Goal: Task Accomplishment & Management: Complete application form

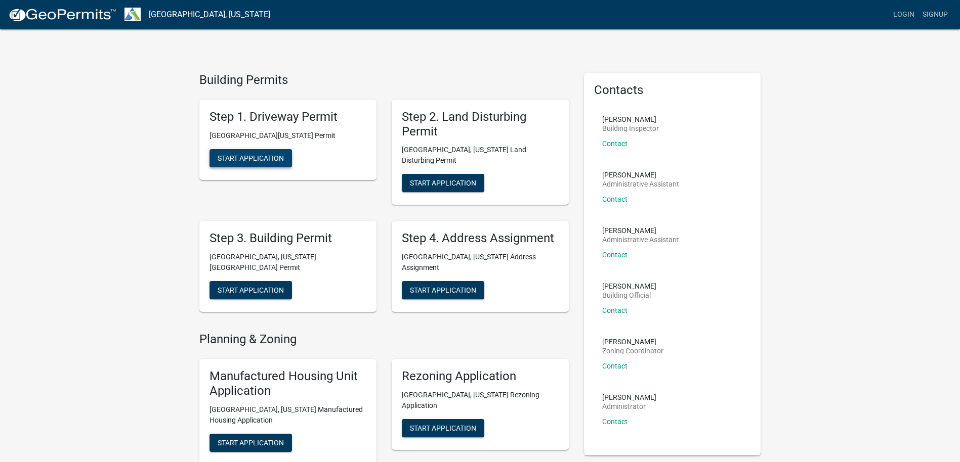
click at [267, 156] on span "Start Application" at bounding box center [251, 158] width 66 height 8
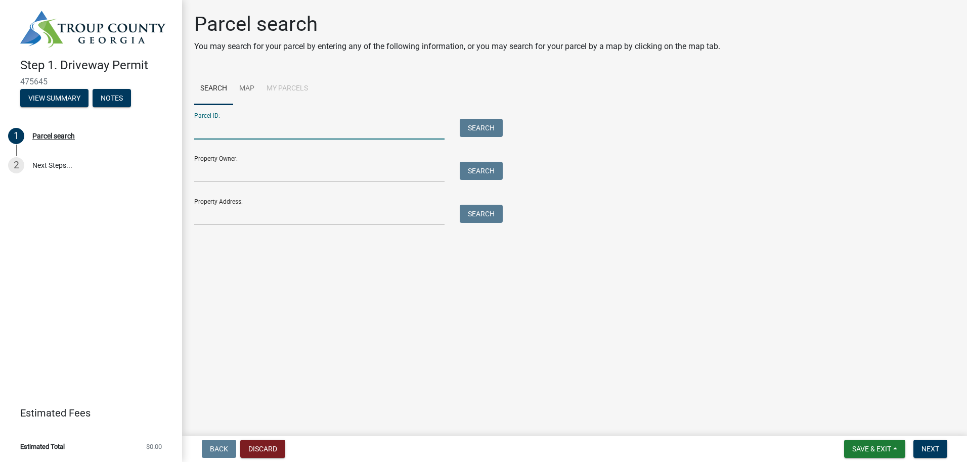
click at [219, 129] on input "Parcel ID:" at bounding box center [319, 129] width 250 height 21
type input "1012000013d"
click at [484, 124] on button "Search" at bounding box center [481, 128] width 43 height 18
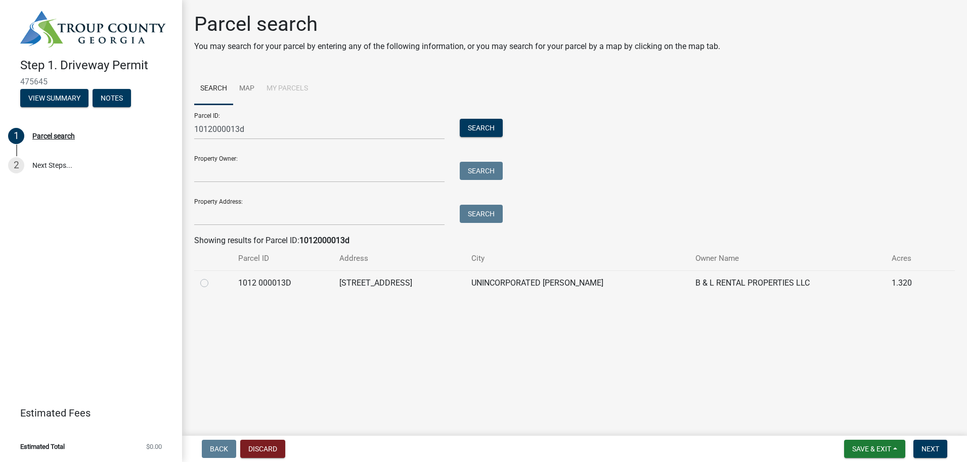
click at [213, 277] on label at bounding box center [213, 277] width 0 height 0
click at [213, 284] on 000013D "radio" at bounding box center [216, 280] width 7 height 7
radio 000013D "true"
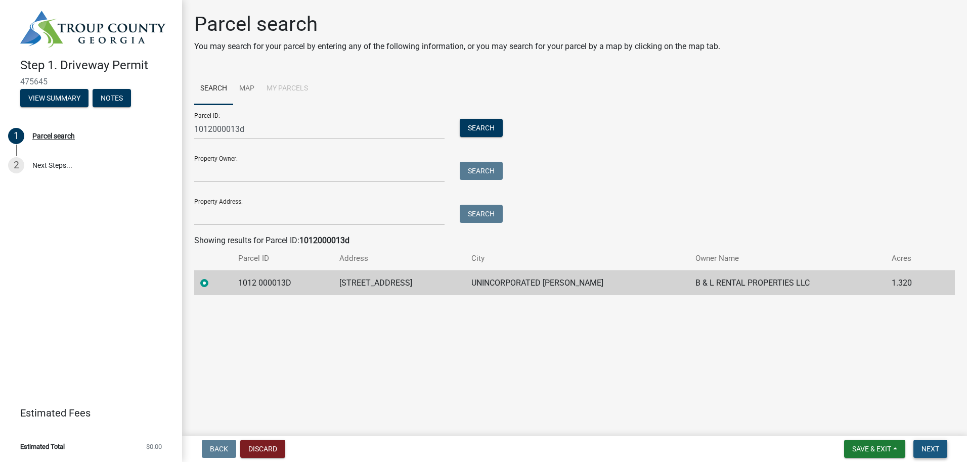
click at [924, 448] on span "Next" at bounding box center [931, 449] width 18 height 8
click at [930, 449] on span "Next" at bounding box center [931, 449] width 18 height 8
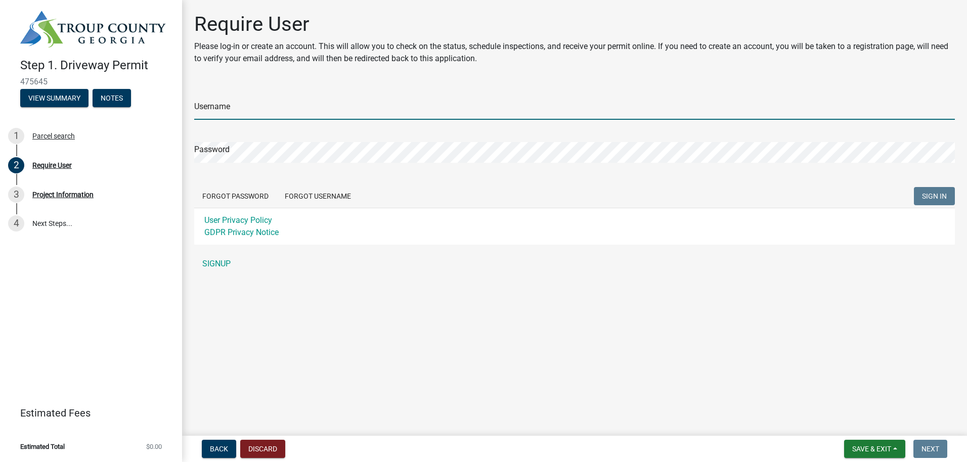
type input "[EMAIL_ADDRESS][PERSON_NAME][DOMAIN_NAME]"
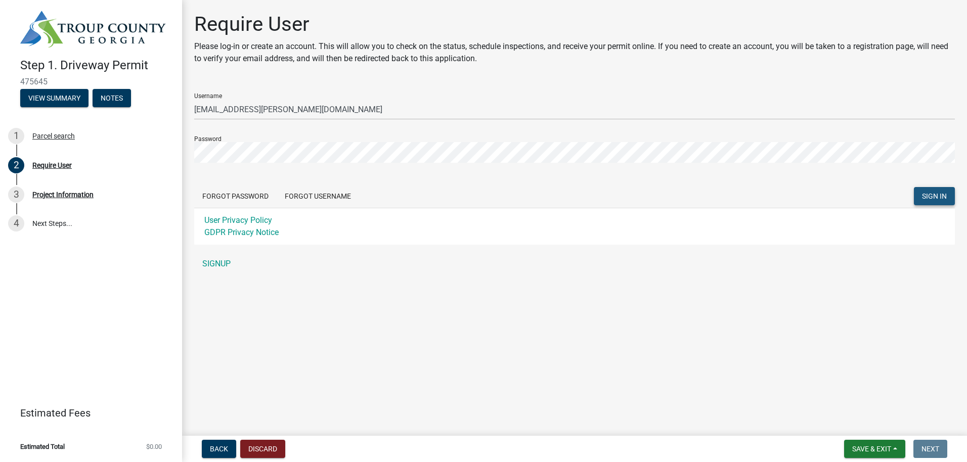
click at [939, 195] on span "SIGN IN" at bounding box center [934, 196] width 25 height 8
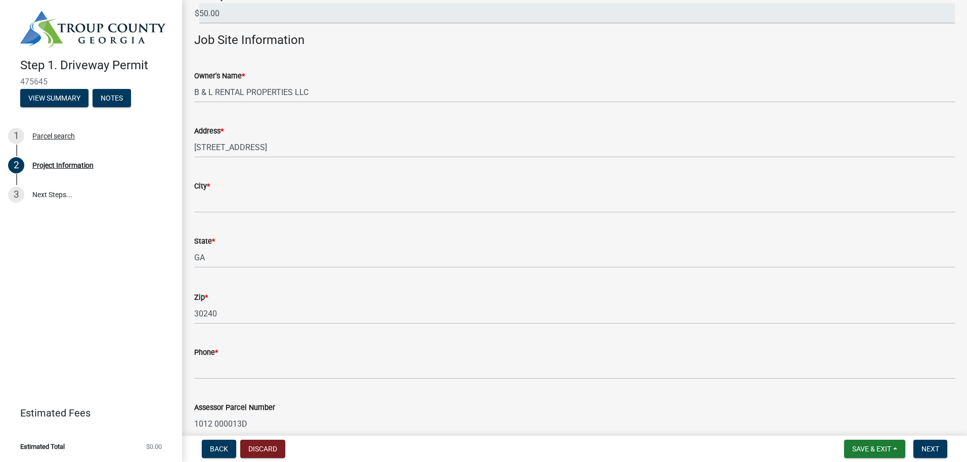
scroll to position [101, 0]
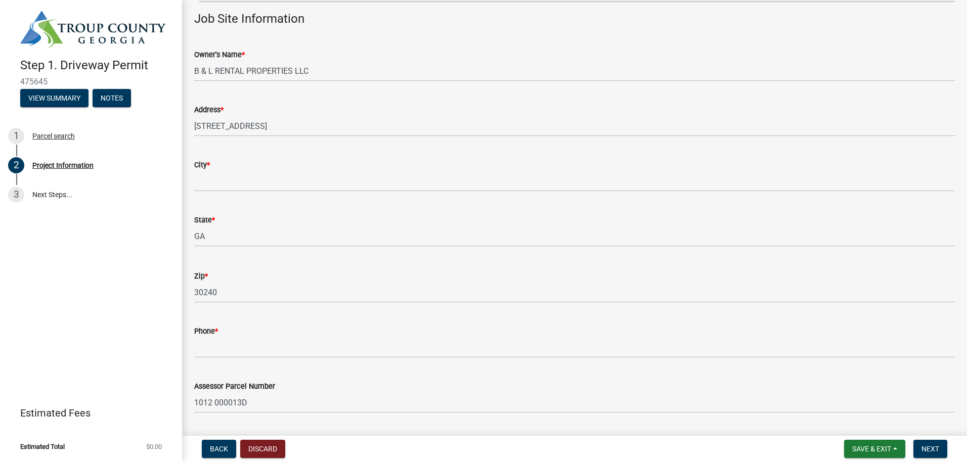
click at [288, 163] on div "City *" at bounding box center [574, 165] width 761 height 12
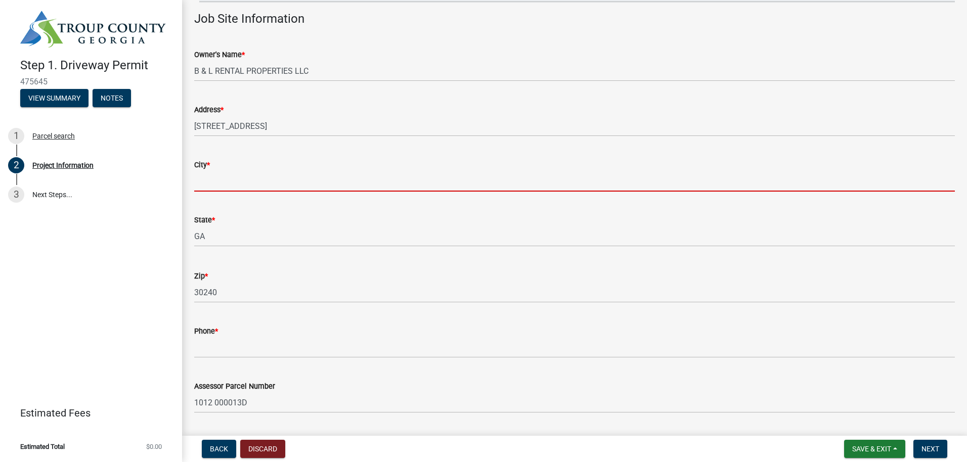
click at [275, 181] on input "City *" at bounding box center [574, 181] width 761 height 21
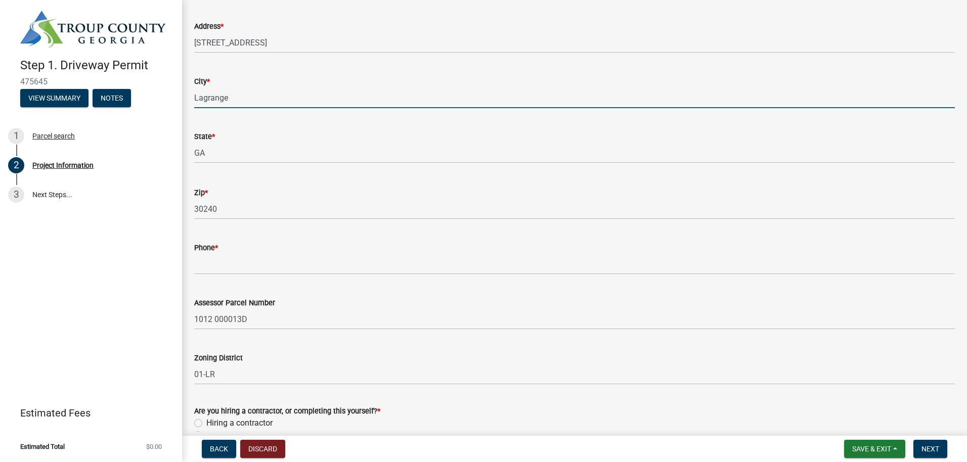
scroll to position [202, 0]
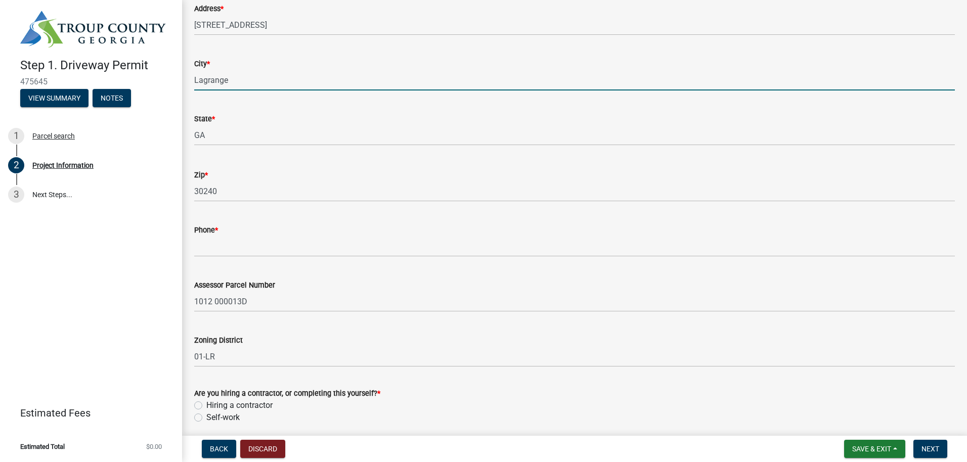
type input "Lagrange"
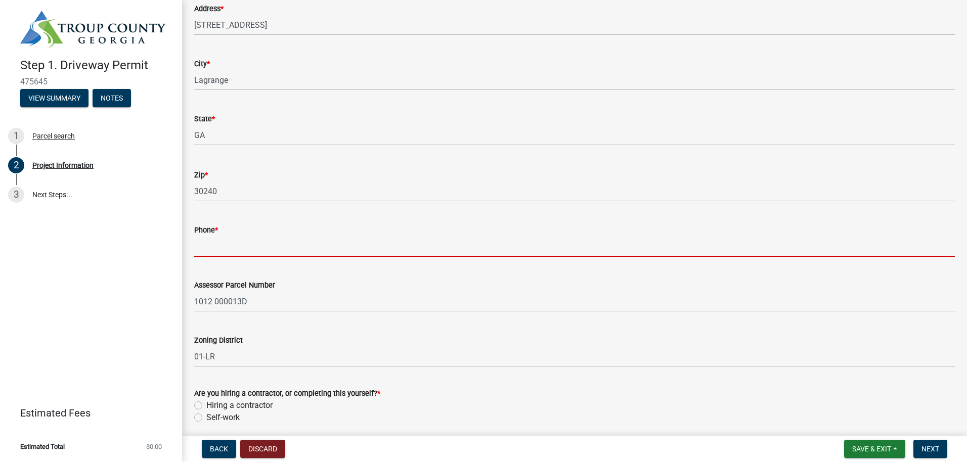
click at [227, 249] on input "Phone *" at bounding box center [574, 246] width 761 height 21
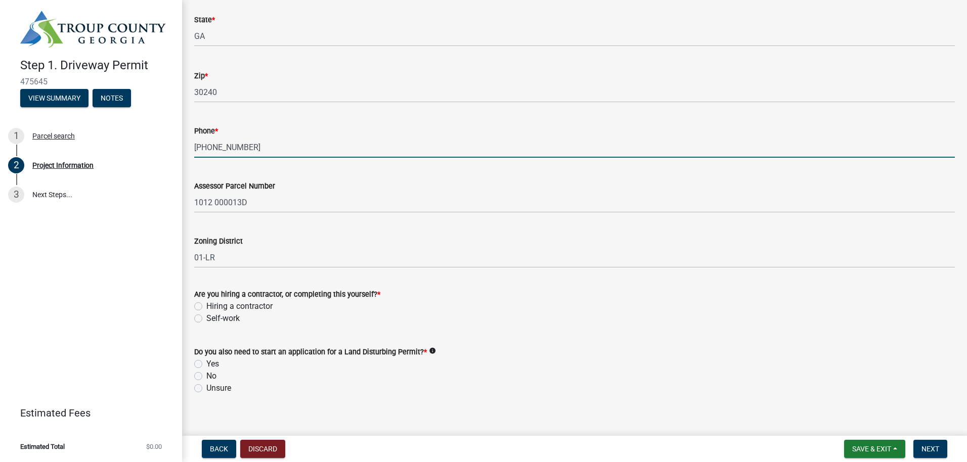
scroll to position [304, 0]
type input "[PHONE_NUMBER]"
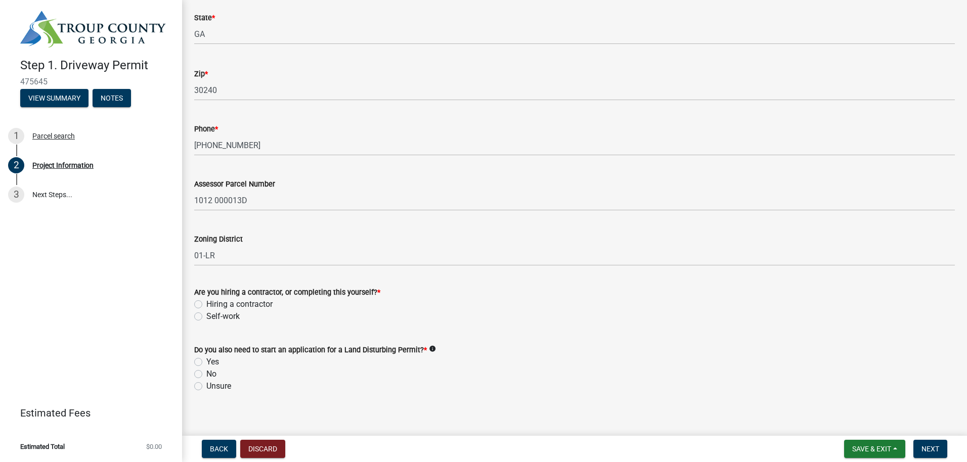
click at [206, 317] on label "Self-work" at bounding box center [222, 317] width 33 height 12
click at [206, 317] on input "Self-work" at bounding box center [209, 314] width 7 height 7
radio input "true"
click at [206, 362] on label "Yes" at bounding box center [212, 362] width 13 height 12
click at [206, 362] on input "Yes" at bounding box center [209, 359] width 7 height 7
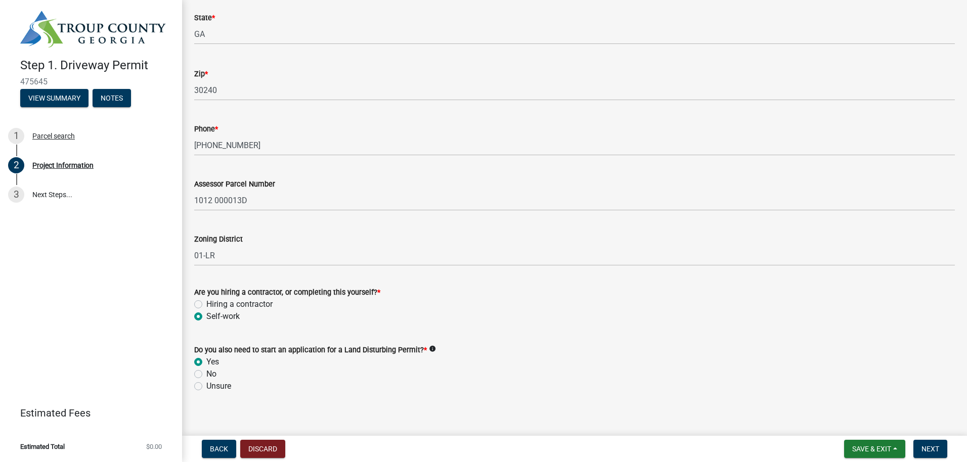
radio input "true"
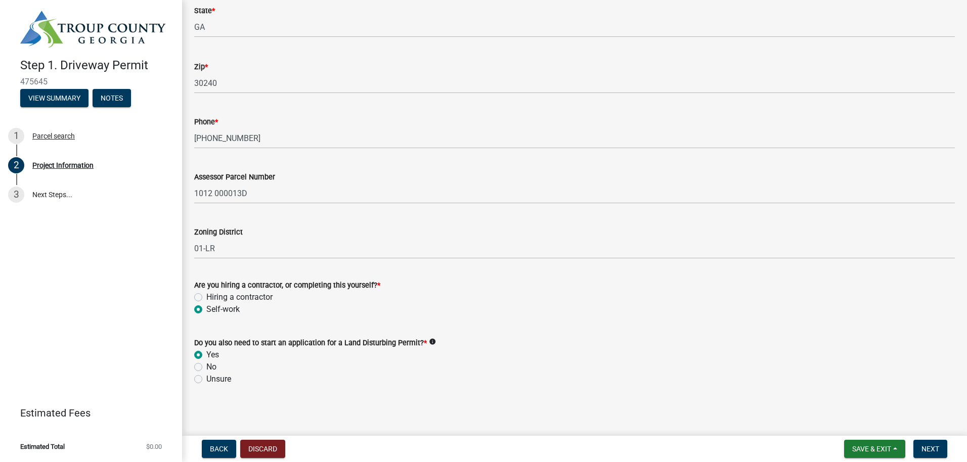
scroll to position [313, 0]
click at [942, 451] on button "Next" at bounding box center [931, 449] width 34 height 18
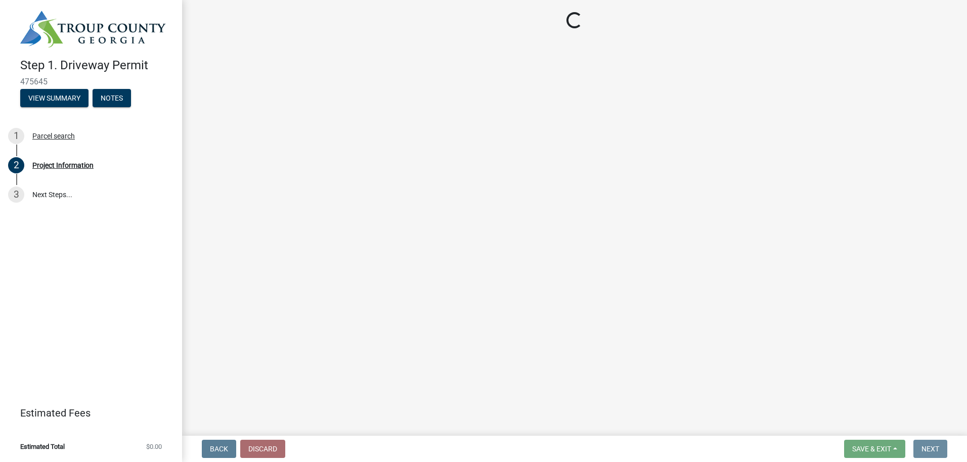
scroll to position [0, 0]
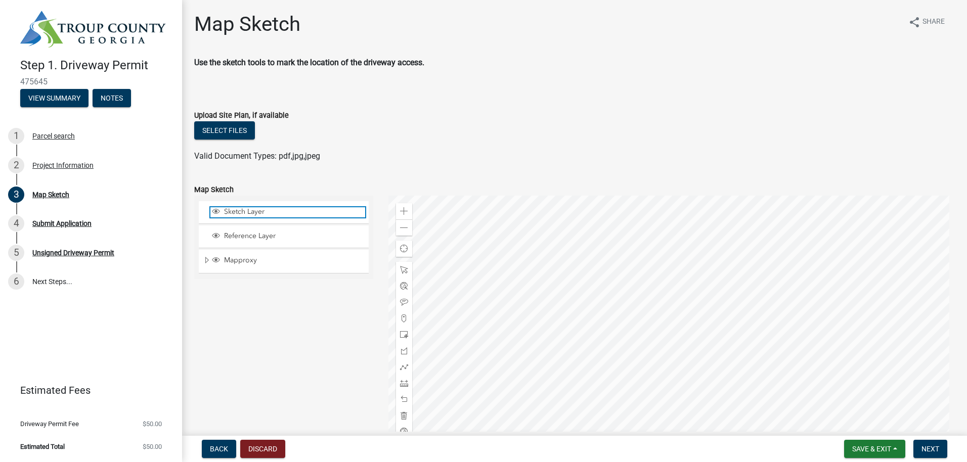
click at [255, 211] on span "Sketch Layer" at bounding box center [294, 211] width 144 height 9
click at [808, 283] on div at bounding box center [672, 322] width 567 height 253
click at [832, 281] on div at bounding box center [672, 322] width 567 height 253
click at [239, 212] on span "Sketch Layer" at bounding box center [294, 211] width 144 height 9
click at [404, 271] on span at bounding box center [404, 270] width 8 height 8
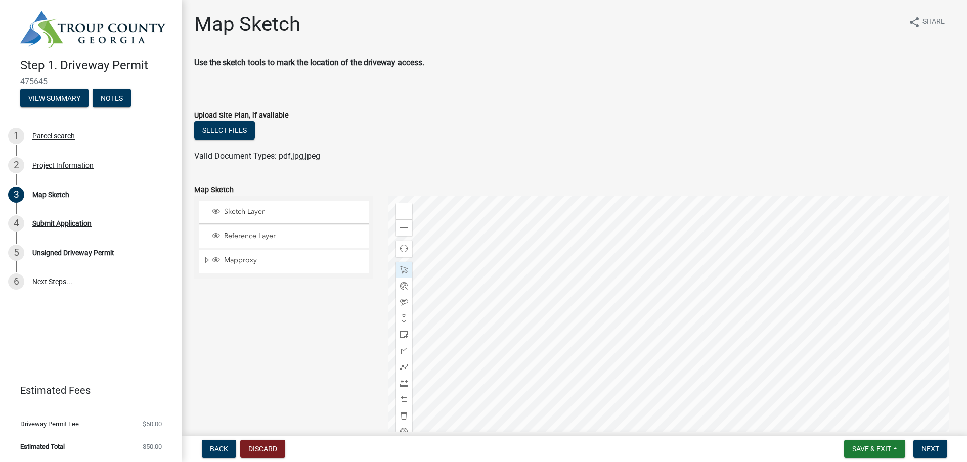
click at [807, 289] on div at bounding box center [672, 322] width 567 height 253
click at [252, 213] on span "Sketch Layer" at bounding box center [294, 211] width 144 height 9
click at [401, 320] on span at bounding box center [404, 319] width 8 height 8
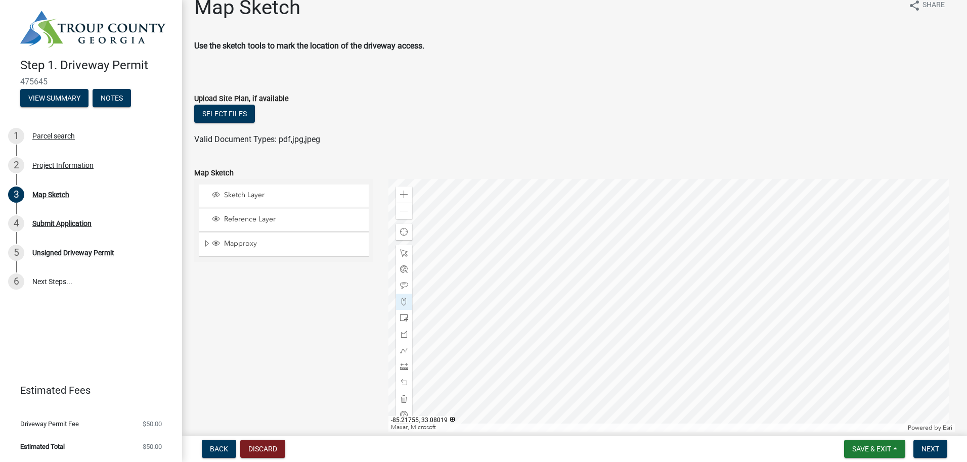
click at [820, 266] on div at bounding box center [672, 305] width 567 height 253
click at [846, 264] on div at bounding box center [672, 305] width 567 height 253
click at [847, 283] on div at bounding box center [672, 305] width 567 height 253
click at [820, 283] on div at bounding box center [672, 305] width 567 height 253
click at [401, 298] on div at bounding box center [404, 302] width 16 height 16
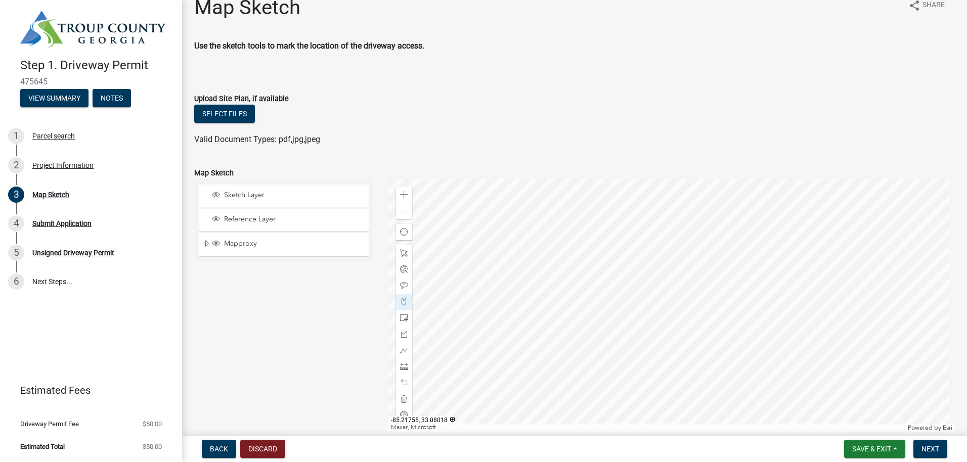
click at [798, 267] on div at bounding box center [672, 305] width 567 height 253
click at [403, 332] on span at bounding box center [404, 334] width 8 height 8
click at [825, 268] on div at bounding box center [672, 305] width 567 height 253
click at [795, 269] on div at bounding box center [672, 305] width 567 height 253
click at [798, 287] on div at bounding box center [672, 305] width 567 height 253
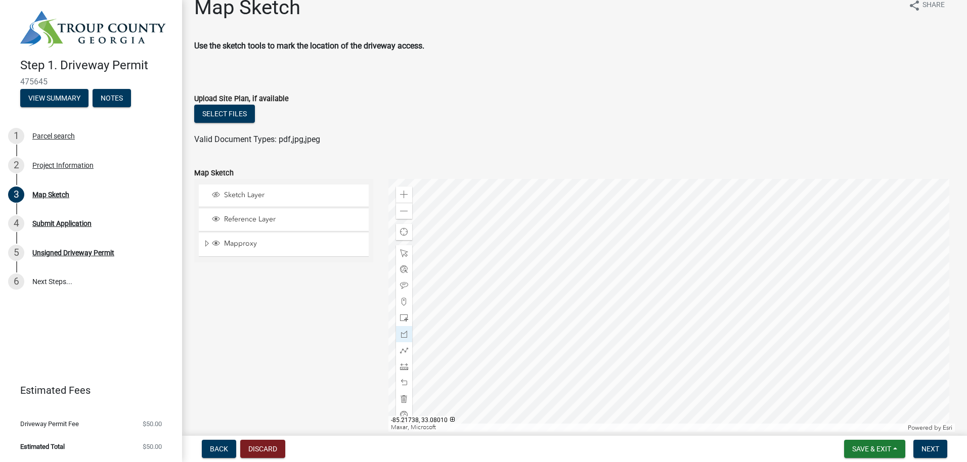
click at [826, 289] on div at bounding box center [672, 305] width 567 height 253
click at [255, 196] on span "Sketch Layer" at bounding box center [294, 195] width 144 height 9
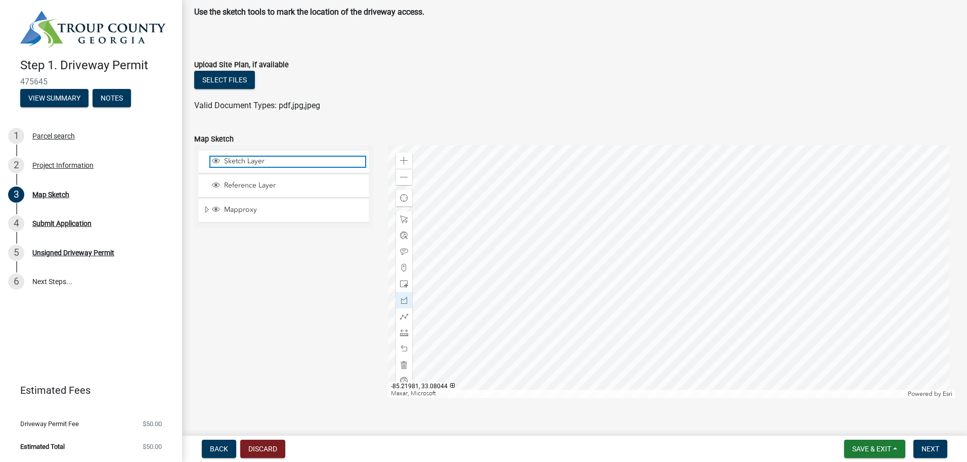
scroll to position [65, 0]
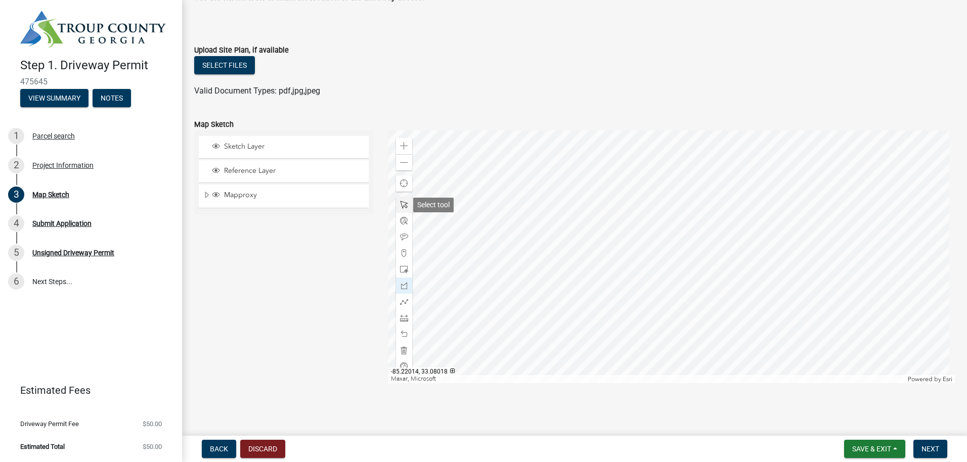
click at [401, 205] on span at bounding box center [404, 205] width 8 height 8
click at [404, 302] on span at bounding box center [404, 302] width 8 height 8
click at [821, 223] on div at bounding box center [672, 257] width 567 height 253
click at [796, 226] on div at bounding box center [672, 257] width 567 height 253
click at [824, 225] on div at bounding box center [672, 257] width 567 height 253
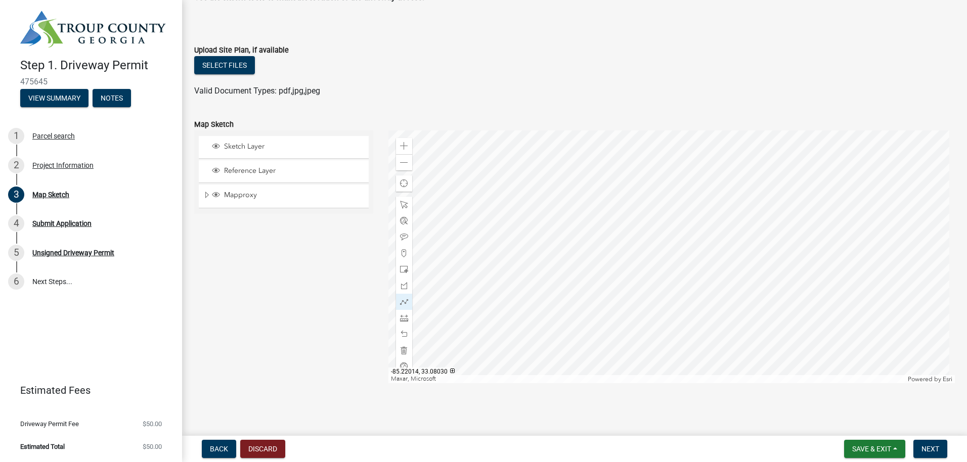
drag, startPoint x: 287, startPoint y: 293, endPoint x: 295, endPoint y: 282, distance: 13.5
click at [288, 292] on div "Sketch Layer Reference Layer Mapproxy Address Points Fire Stations Waterlines R…" at bounding box center [284, 257] width 194 height 253
click at [287, 147] on span "Sketch Layer" at bounding box center [294, 146] width 144 height 9
click at [397, 334] on div at bounding box center [404, 334] width 16 height 16
click at [400, 284] on span at bounding box center [404, 286] width 8 height 8
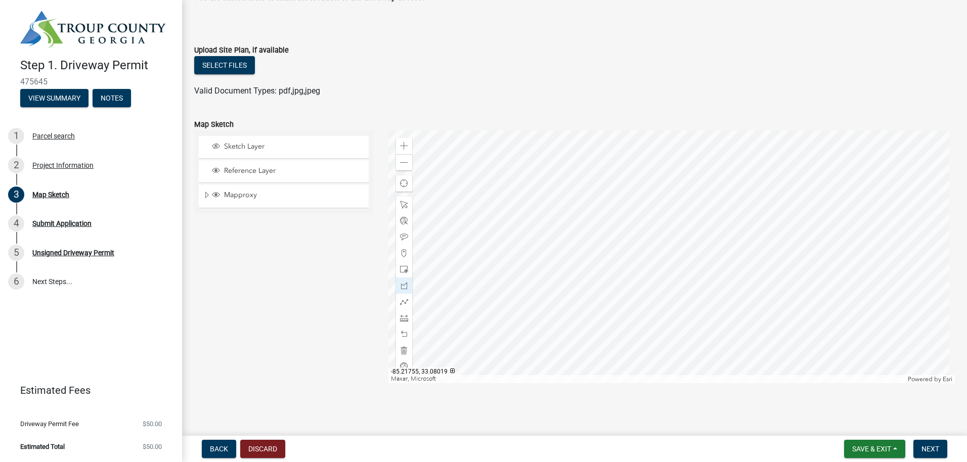
click at [797, 227] on div at bounding box center [672, 257] width 567 height 253
click at [824, 225] on div at bounding box center [672, 257] width 567 height 253
click at [823, 245] on div at bounding box center [672, 257] width 567 height 253
click at [793, 245] on div at bounding box center [672, 257] width 567 height 253
drag, startPoint x: 269, startPoint y: 148, endPoint x: 272, endPoint y: 127, distance: 21.0
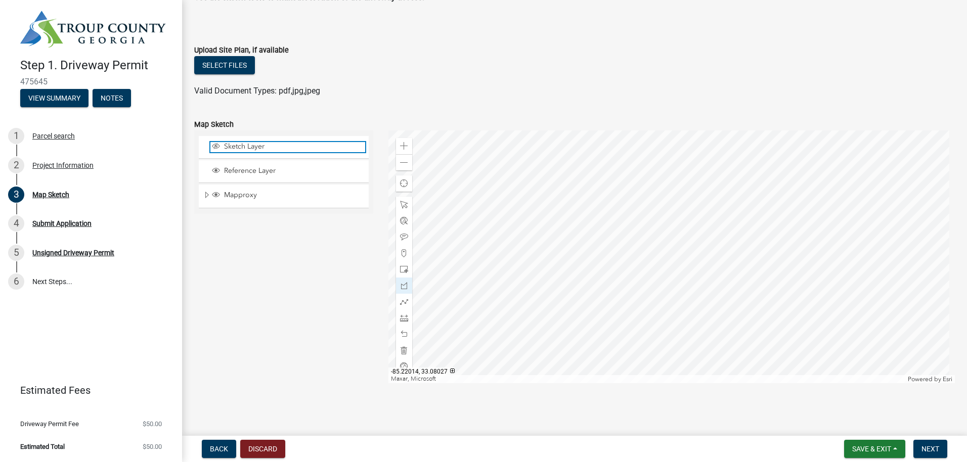
click at [273, 129] on form "Map Sketch Sketch Layer Reference Layer Mapproxy Address Points Fire Stations W…" at bounding box center [574, 244] width 761 height 277
click at [682, 256] on div at bounding box center [672, 257] width 567 height 253
click at [681, 237] on div at bounding box center [672, 257] width 567 height 253
click at [798, 227] on div at bounding box center [672, 257] width 567 height 253
click at [821, 224] on div at bounding box center [672, 257] width 567 height 253
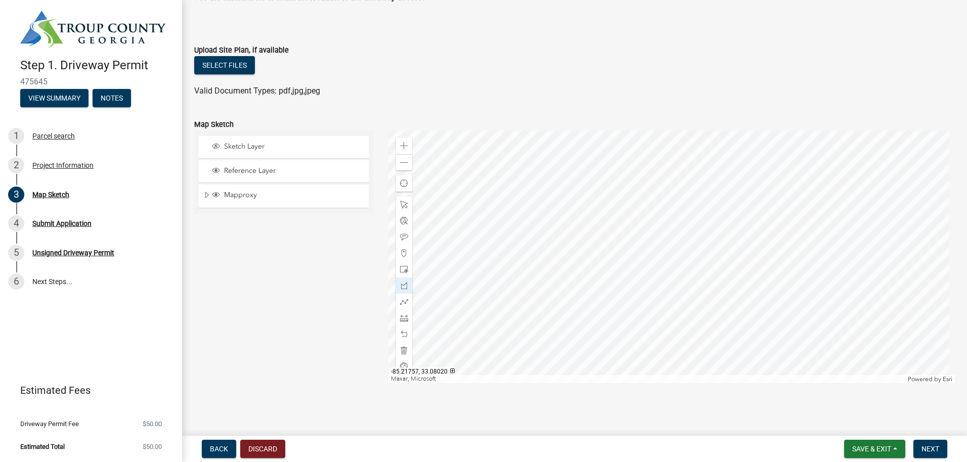
click at [794, 224] on div at bounding box center [672, 257] width 567 height 253
click at [794, 241] on div at bounding box center [672, 257] width 567 height 253
click at [821, 241] on div at bounding box center [672, 257] width 567 height 253
click at [823, 224] on div at bounding box center [672, 257] width 567 height 253
click at [820, 226] on div at bounding box center [672, 257] width 567 height 253
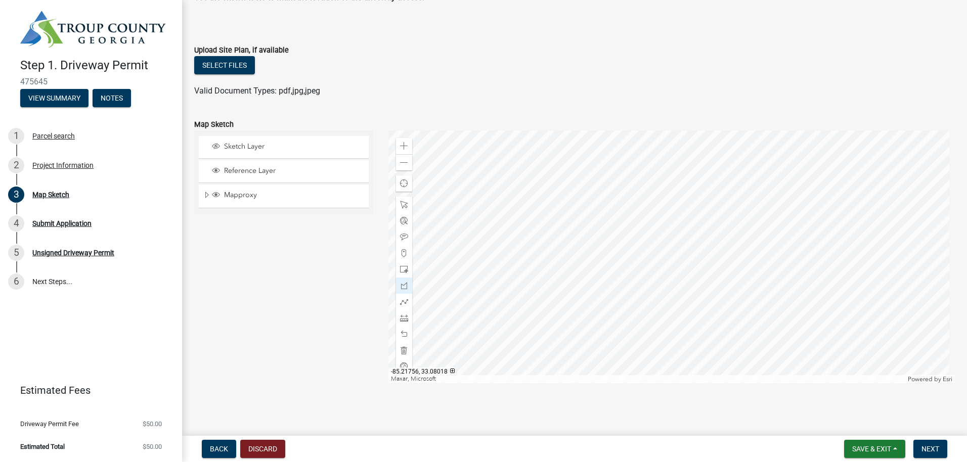
click at [794, 227] on div at bounding box center [672, 257] width 567 height 253
click at [794, 249] on div at bounding box center [672, 257] width 567 height 253
click at [823, 247] on div at bounding box center [672, 257] width 567 height 253
click at [246, 145] on span "Sketch Layer" at bounding box center [294, 146] width 144 height 9
click at [940, 450] on button "Next" at bounding box center [931, 449] width 34 height 18
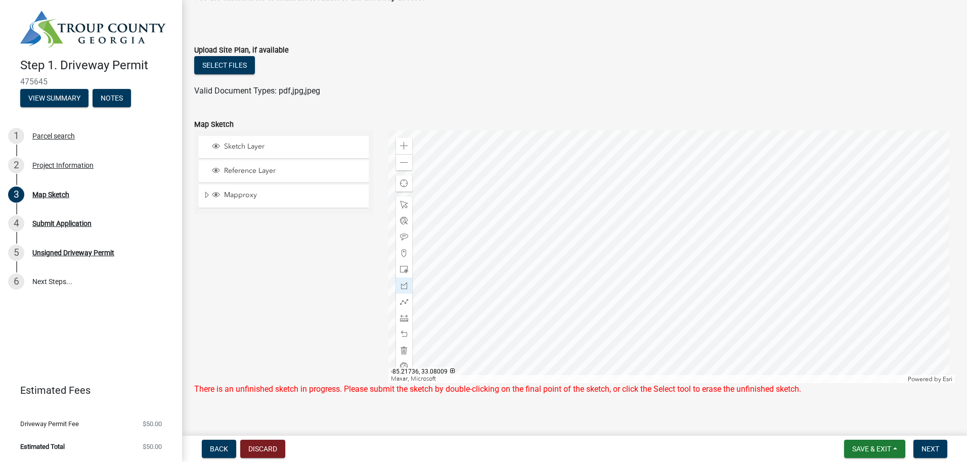
click at [826, 246] on div at bounding box center [672, 257] width 567 height 253
click at [402, 334] on span at bounding box center [404, 334] width 8 height 8
click at [403, 333] on span at bounding box center [404, 334] width 8 height 8
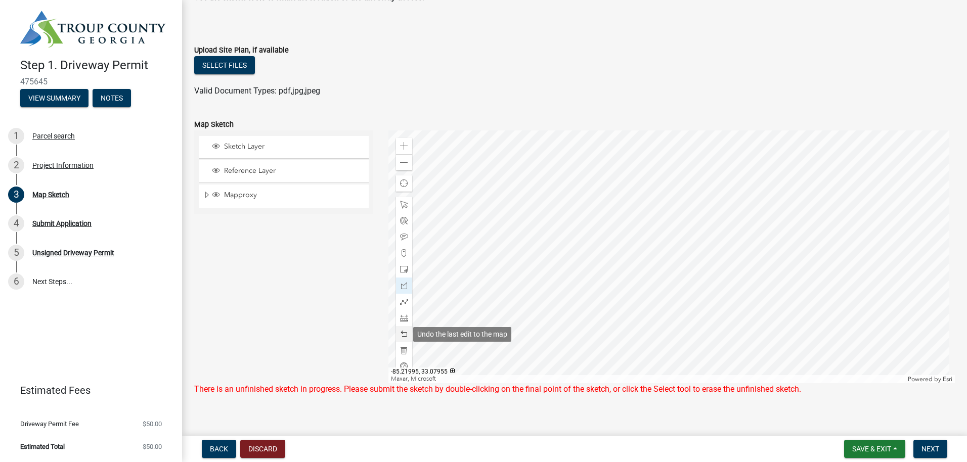
click at [403, 333] on span at bounding box center [404, 334] width 8 height 8
click at [878, 450] on span "Save & Exit" at bounding box center [872, 449] width 39 height 8
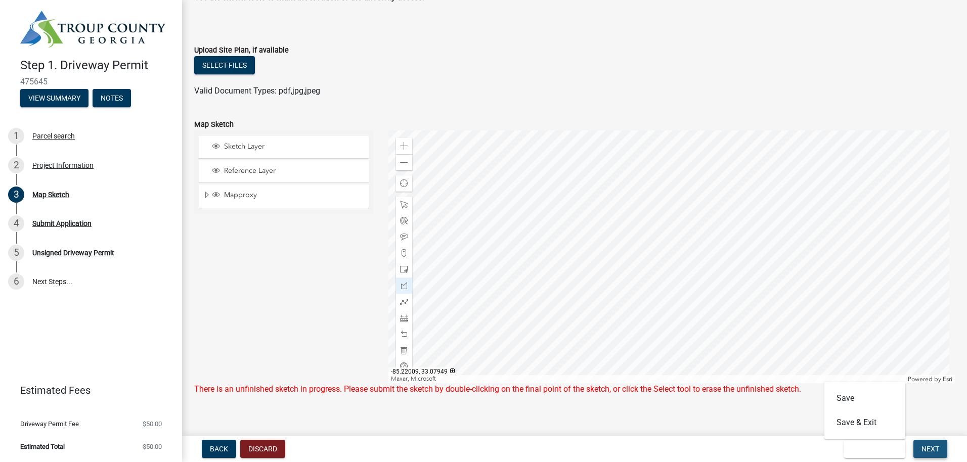
click at [930, 447] on span "Next" at bounding box center [931, 449] width 18 height 8
click at [935, 451] on span "Next" at bounding box center [931, 449] width 18 height 8
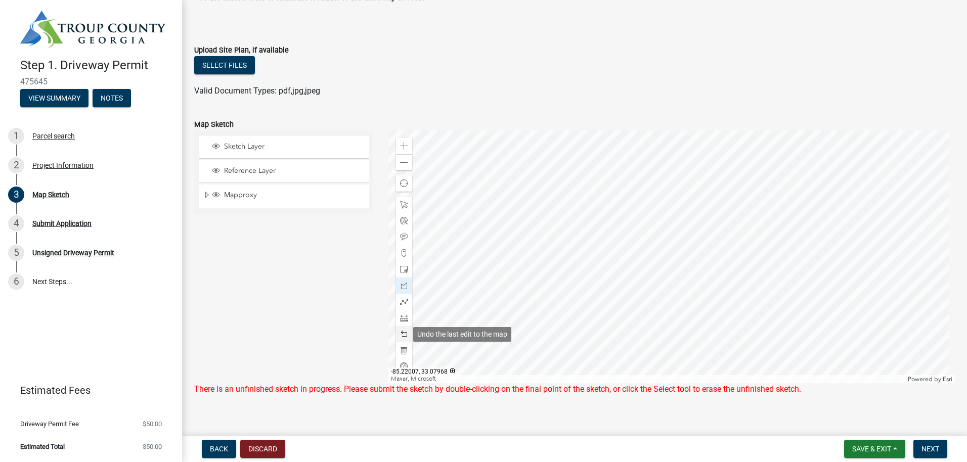
click at [402, 335] on span at bounding box center [404, 334] width 8 height 8
click at [400, 348] on span at bounding box center [404, 351] width 8 height 8
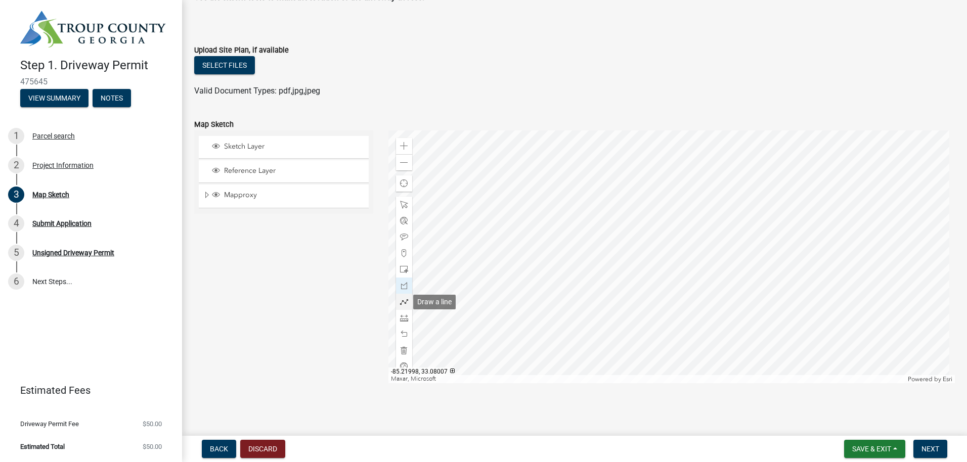
click at [401, 301] on span at bounding box center [404, 302] width 8 height 8
click at [822, 221] on div at bounding box center [672, 257] width 567 height 253
click at [796, 223] on div at bounding box center [672, 257] width 567 height 253
click at [795, 242] on div at bounding box center [672, 257] width 567 height 253
click at [823, 239] on div at bounding box center [672, 257] width 567 height 253
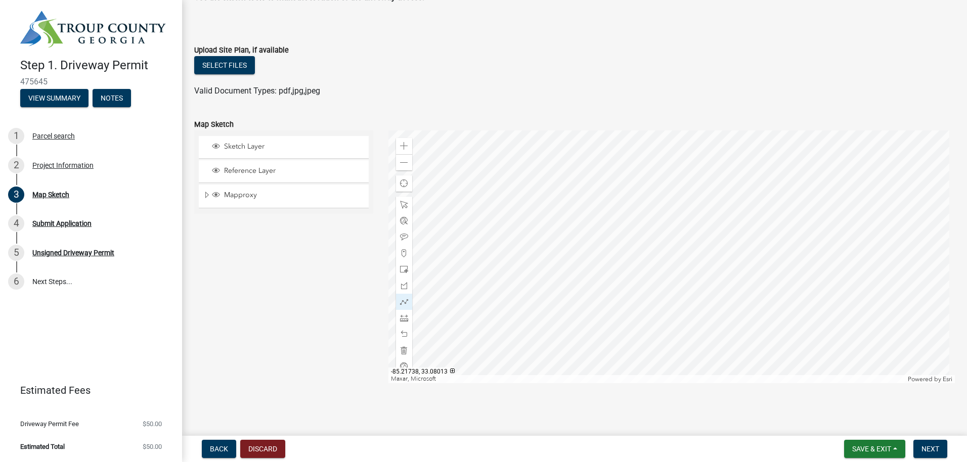
click at [823, 239] on div at bounding box center [672, 257] width 567 height 253
click at [824, 239] on div at bounding box center [672, 257] width 567 height 253
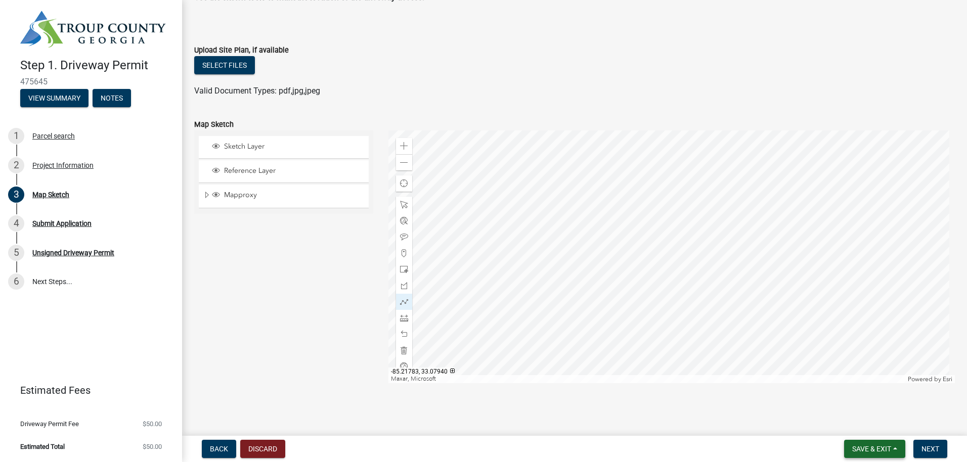
click at [865, 449] on span "Save & Exit" at bounding box center [872, 449] width 39 height 8
click at [943, 444] on button "Next" at bounding box center [931, 449] width 34 height 18
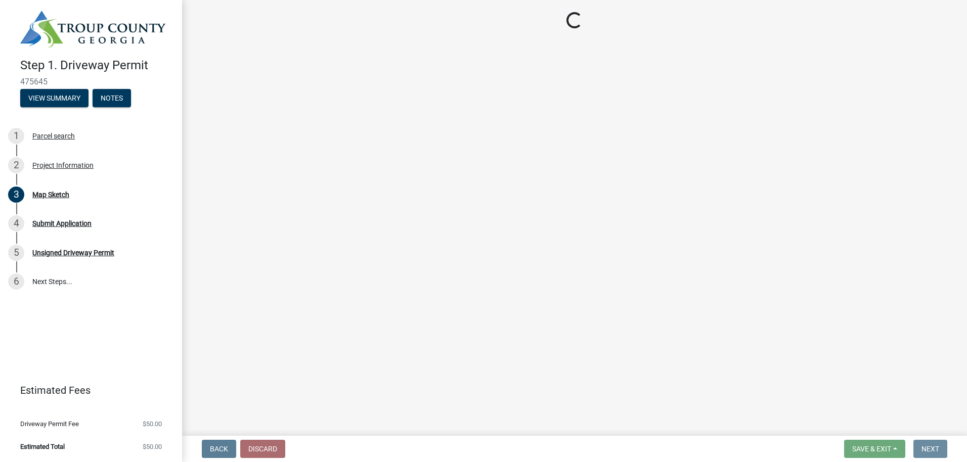
scroll to position [0, 0]
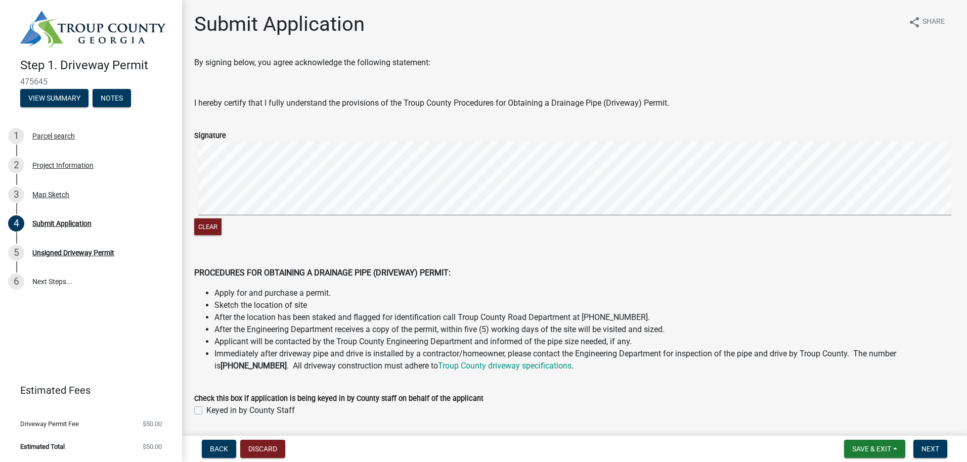
click at [346, 222] on div "Clear" at bounding box center [574, 190] width 761 height 96
drag, startPoint x: 205, startPoint y: 139, endPoint x: 403, endPoint y: 238, distance: 222.0
click at [403, 238] on wm-data-entity-input "Signature Clear" at bounding box center [574, 182] width 761 height 130
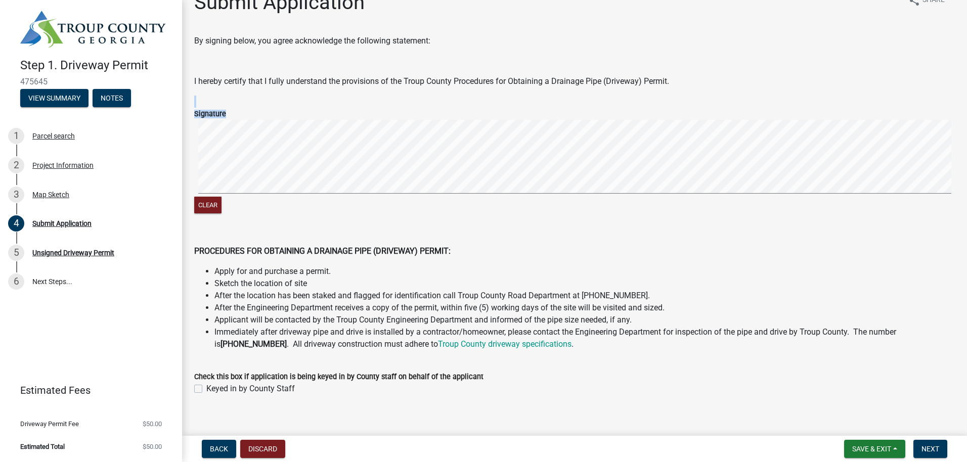
scroll to position [33, 0]
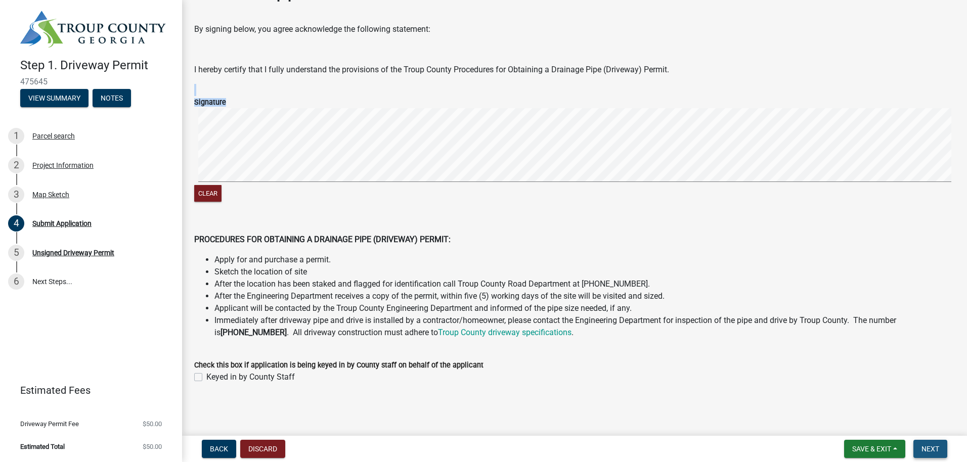
click at [938, 450] on span "Next" at bounding box center [931, 449] width 18 height 8
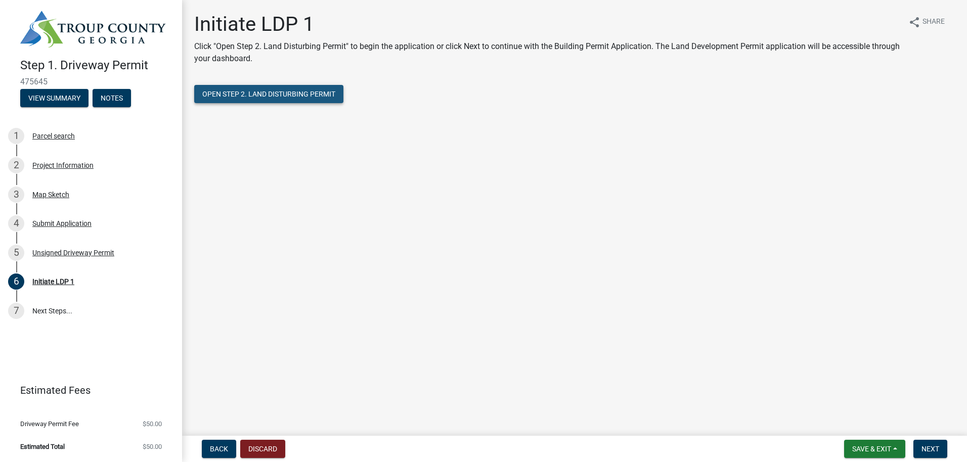
click at [286, 92] on span "Open Step 2. Land Disturbing Permit" at bounding box center [268, 94] width 133 height 8
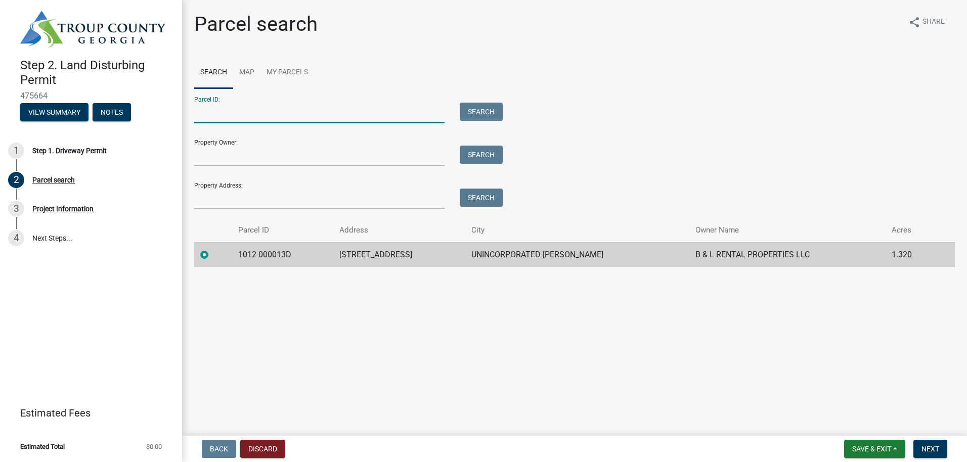
click at [247, 111] on input "Parcel ID:" at bounding box center [319, 113] width 250 height 21
drag, startPoint x: 938, startPoint y: 436, endPoint x: 934, endPoint y: 441, distance: 7.2
click at [934, 441] on wm-app "Step 2. Land Disturbing Permit 475664 View Summary Notes 1 Step 1. Driveway Per…" at bounding box center [483, 231] width 967 height 462
click at [934, 446] on span "Next" at bounding box center [931, 449] width 18 height 8
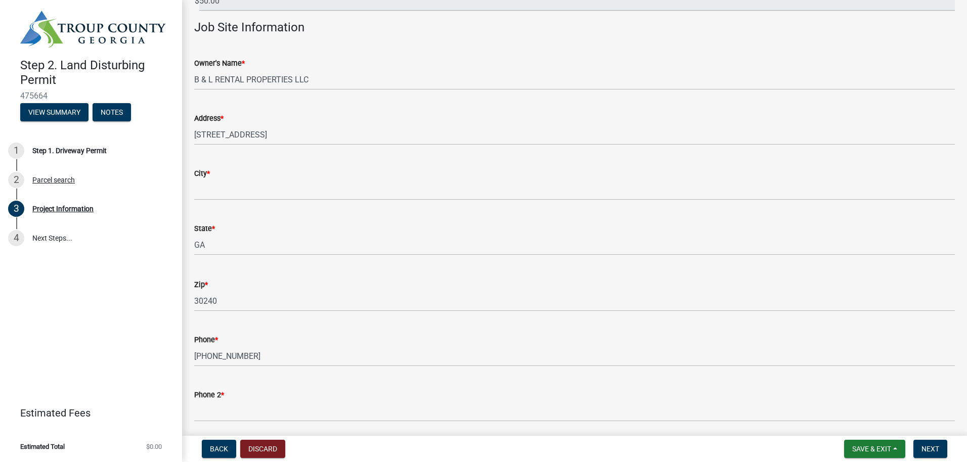
scroll to position [101, 0]
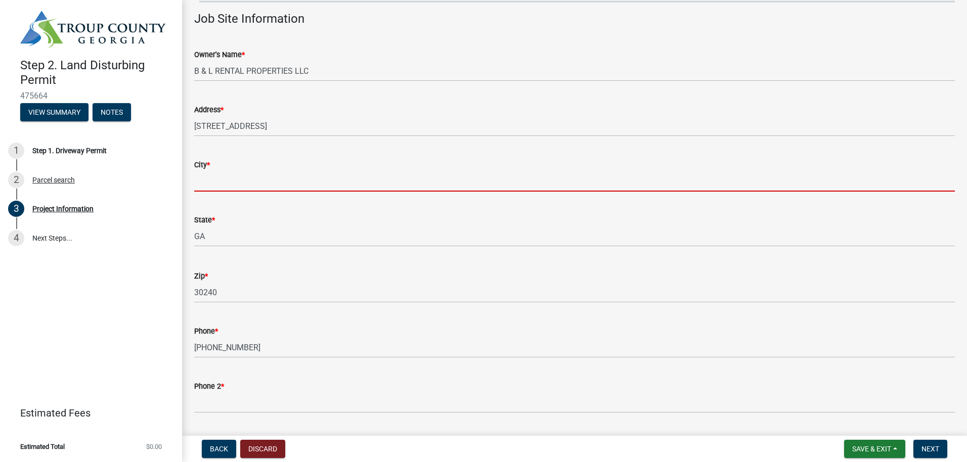
click at [234, 180] on input "City *" at bounding box center [574, 181] width 761 height 21
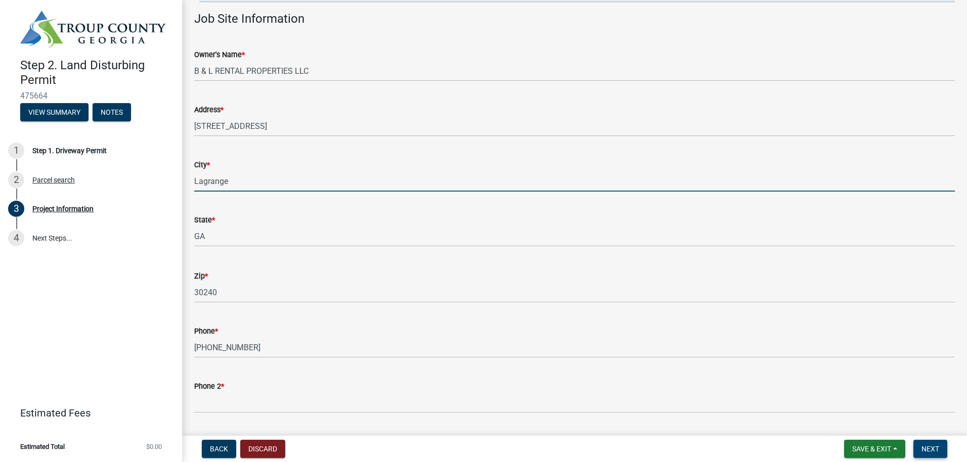
type input "Lagrange"
click at [936, 449] on span "Next" at bounding box center [931, 449] width 18 height 8
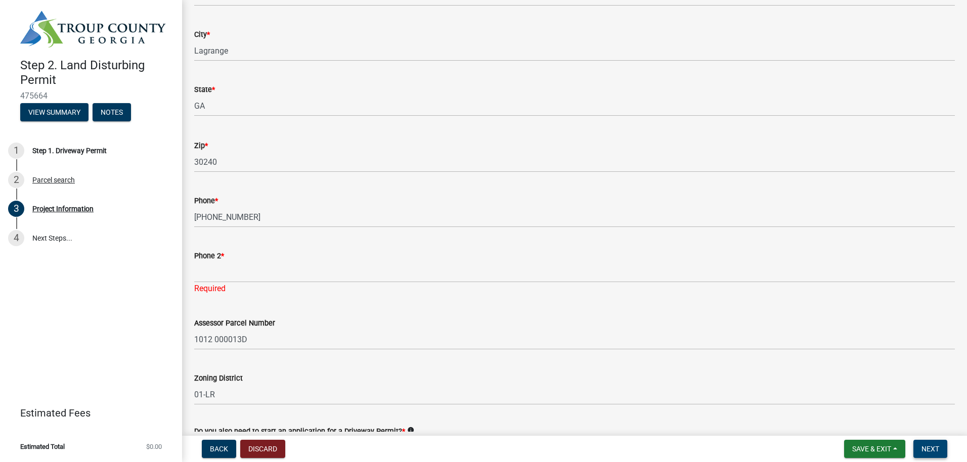
scroll to position [253, 0]
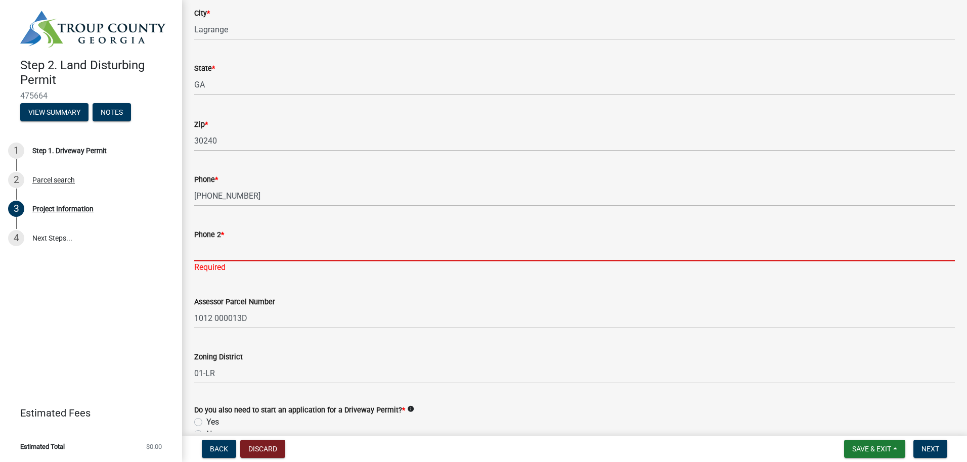
click at [213, 247] on input "Phone 2 *" at bounding box center [574, 251] width 761 height 21
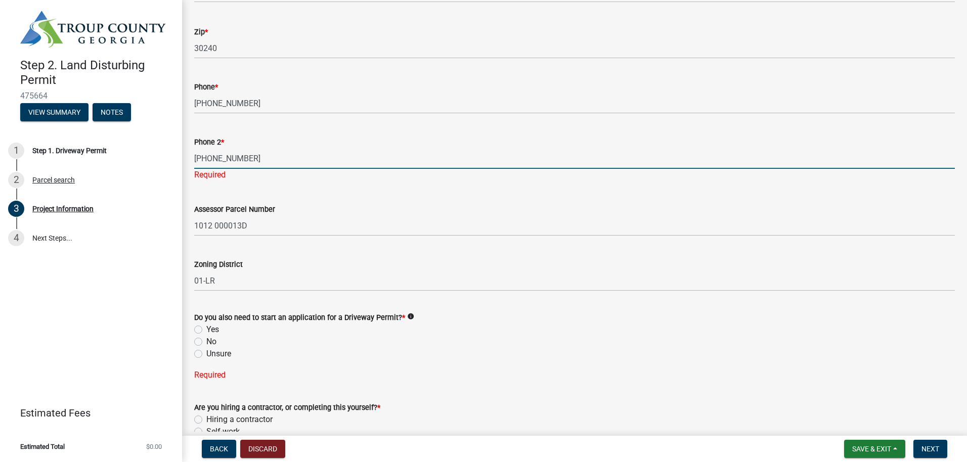
scroll to position [354, 0]
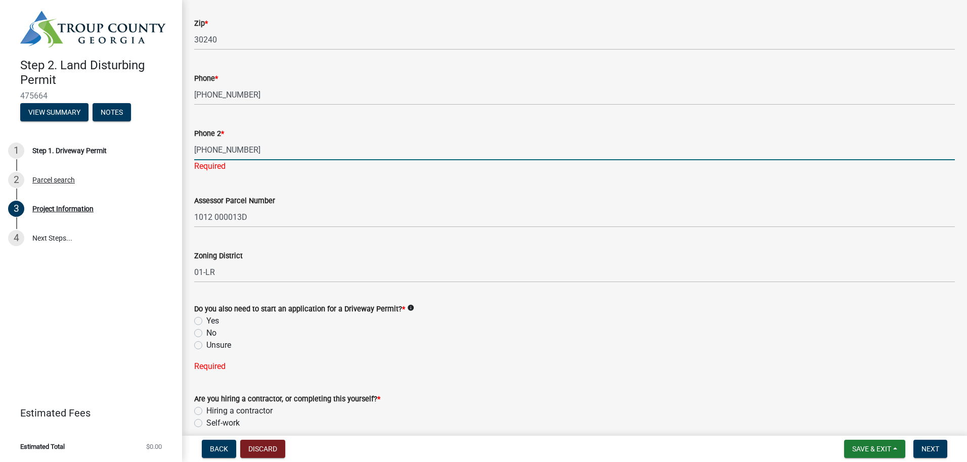
type input "706-975-9701"
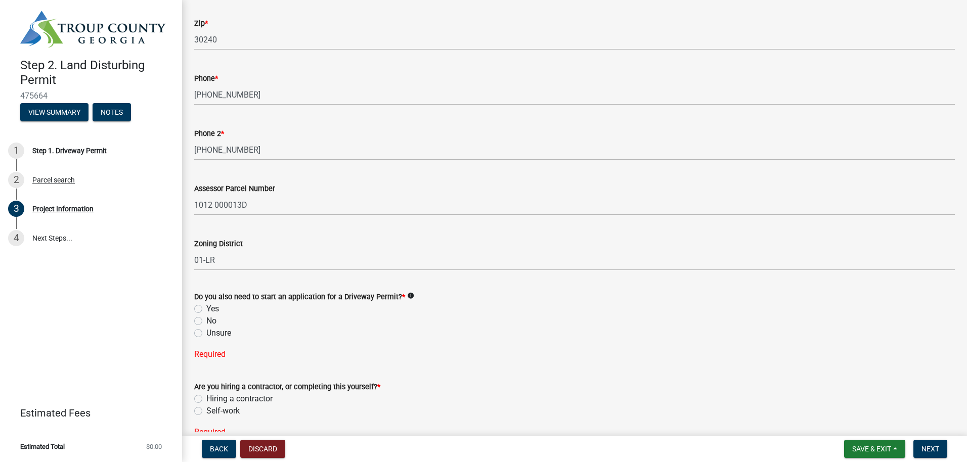
click at [196, 336] on div "Do you also need to start an application for a Driveway Permit? * info Yes No U…" at bounding box center [574, 315] width 761 height 49
click at [206, 321] on label "No" at bounding box center [211, 321] width 10 height 12
click at [206, 321] on input "No" at bounding box center [209, 318] width 7 height 7
radio input "true"
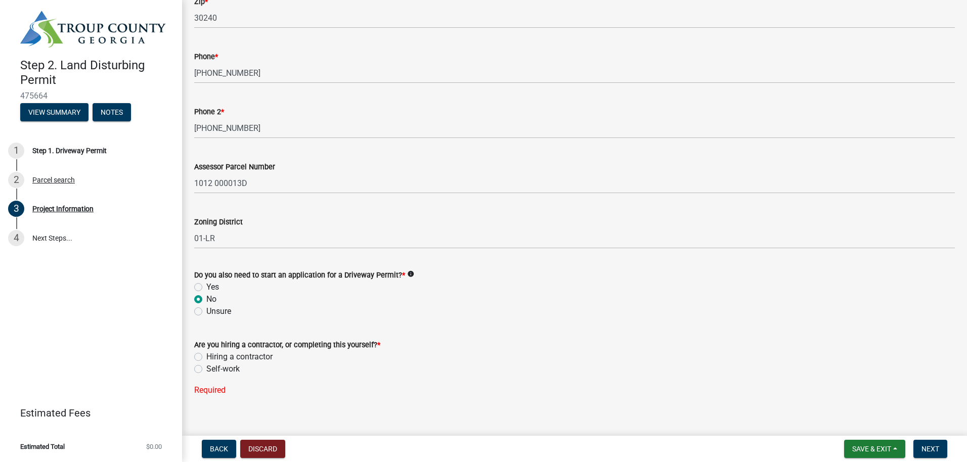
scroll to position [388, 0]
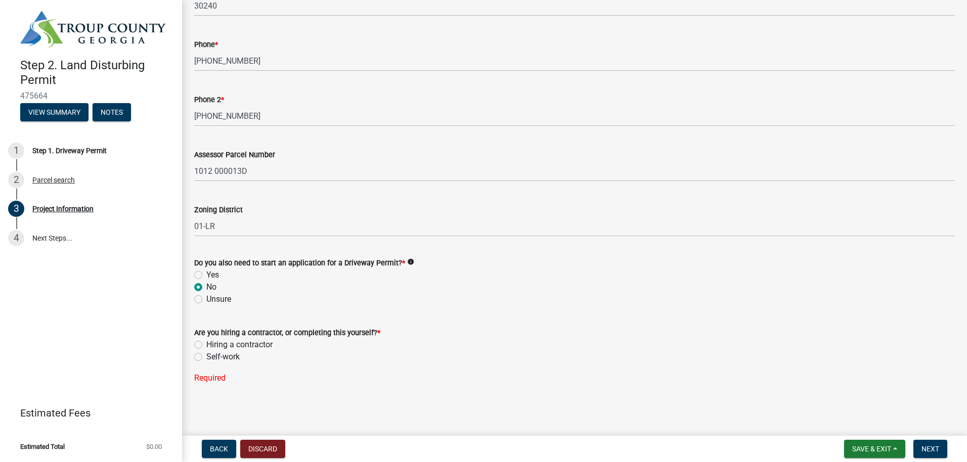
click at [206, 358] on label "Self-work" at bounding box center [222, 357] width 33 height 12
click at [206, 358] on input "Self-work" at bounding box center [209, 354] width 7 height 7
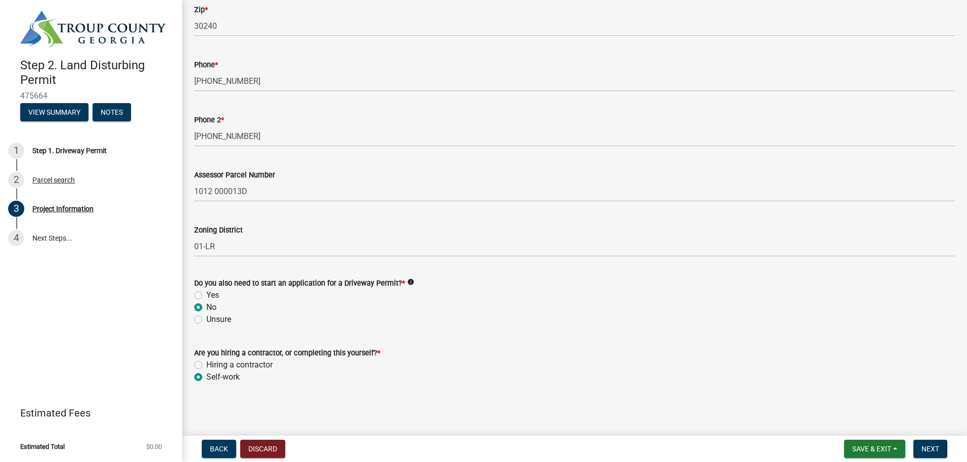
radio input "true"
click at [934, 445] on span "Next" at bounding box center [931, 449] width 18 height 8
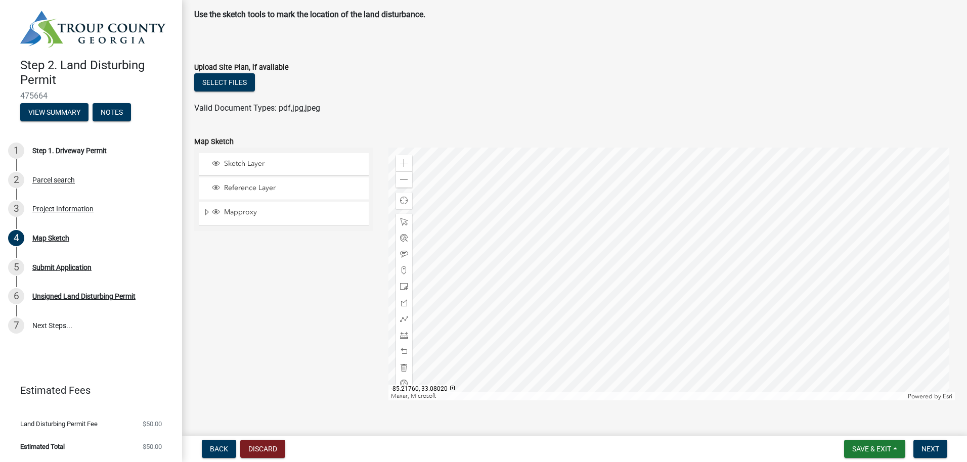
scroll to position [65, 0]
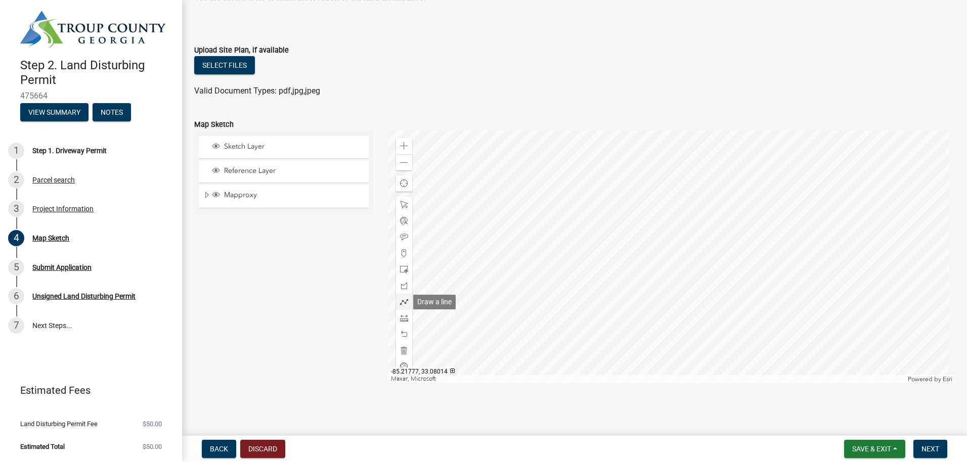
click at [403, 299] on span at bounding box center [404, 302] width 8 height 8
click at [457, 331] on div at bounding box center [672, 257] width 567 height 253
click at [708, 318] on div at bounding box center [672, 257] width 567 height 253
click at [709, 320] on div at bounding box center [672, 257] width 567 height 253
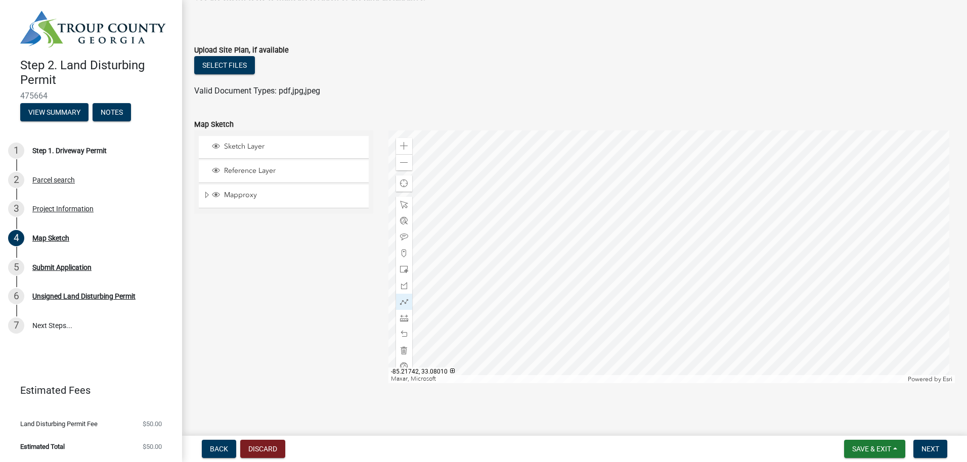
click at [709, 320] on div at bounding box center [672, 257] width 567 height 253
click at [936, 450] on span "Next" at bounding box center [931, 449] width 18 height 8
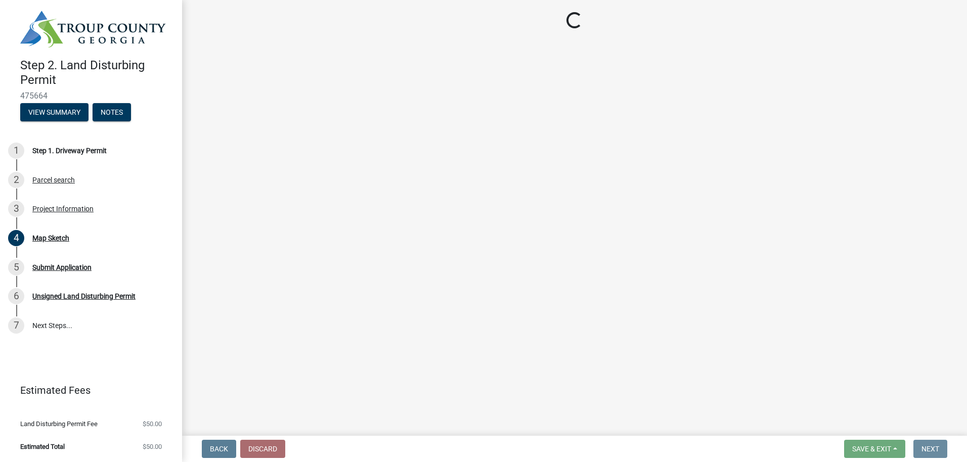
scroll to position [0, 0]
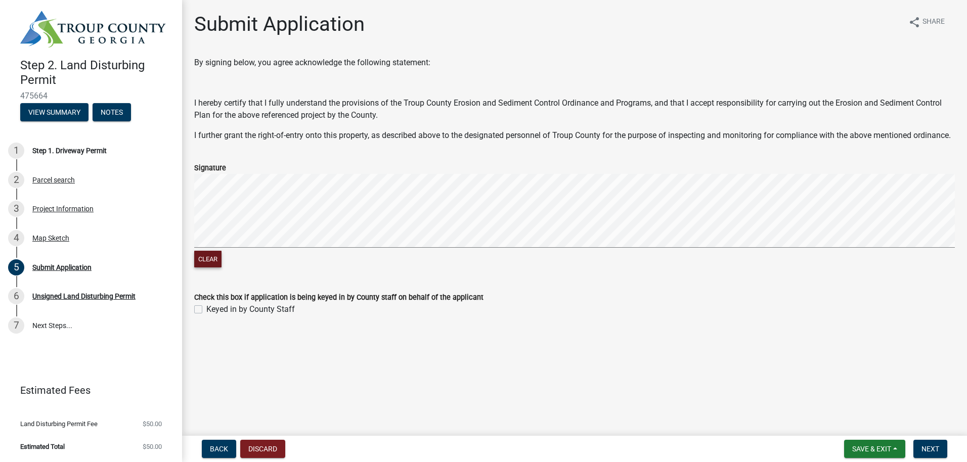
click at [211, 268] on button "Clear" at bounding box center [207, 259] width 27 height 17
click at [941, 453] on button "Next" at bounding box center [931, 449] width 34 height 18
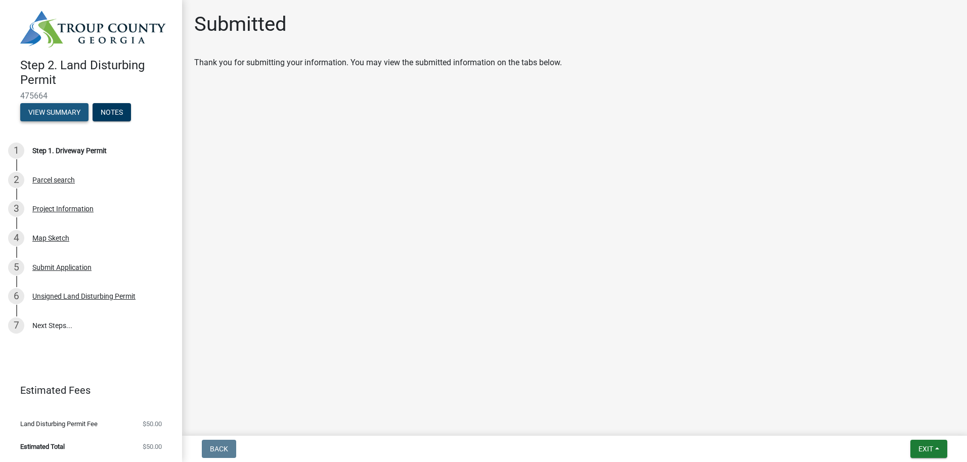
click at [72, 115] on button "View Summary" at bounding box center [54, 112] width 68 height 18
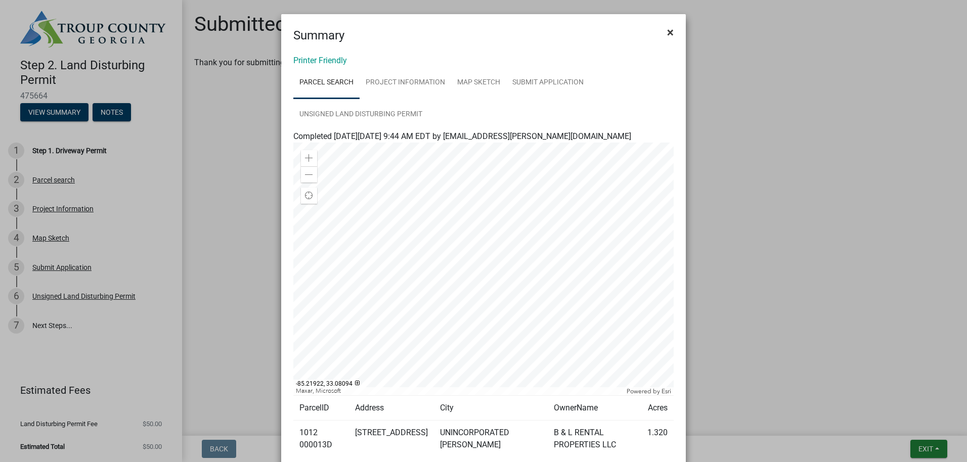
click at [665, 24] on button "×" at bounding box center [670, 32] width 23 height 28
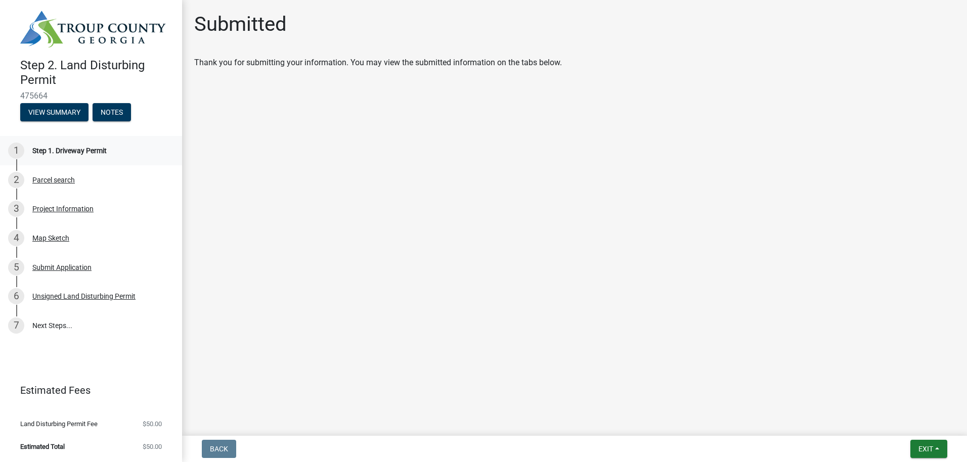
click at [113, 149] on div "1 Step 1. Driveway Permit" at bounding box center [87, 151] width 158 height 16
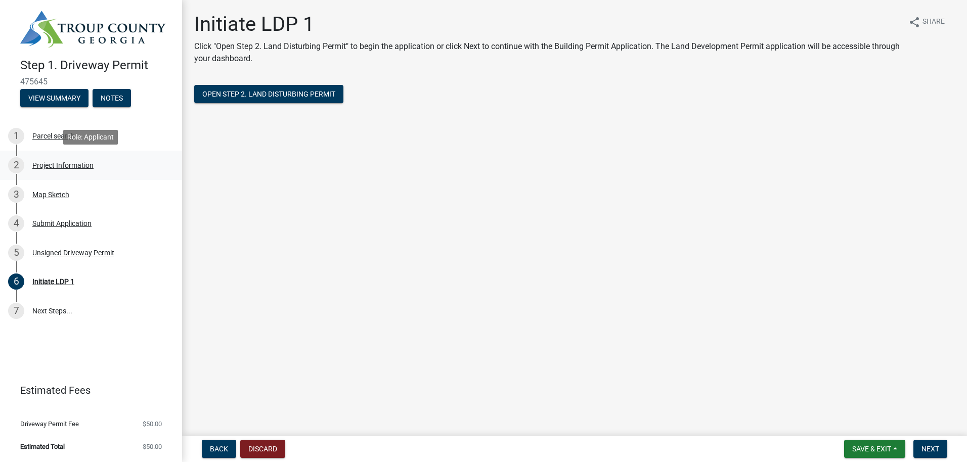
click at [84, 166] on div "Project Information" at bounding box center [62, 165] width 61 height 7
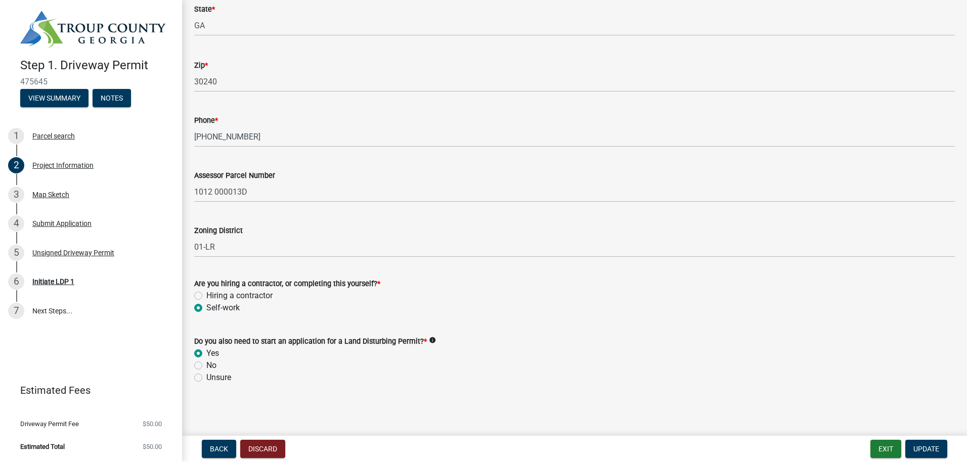
scroll to position [313, 0]
click at [58, 223] on div "Submit Application" at bounding box center [61, 223] width 59 height 7
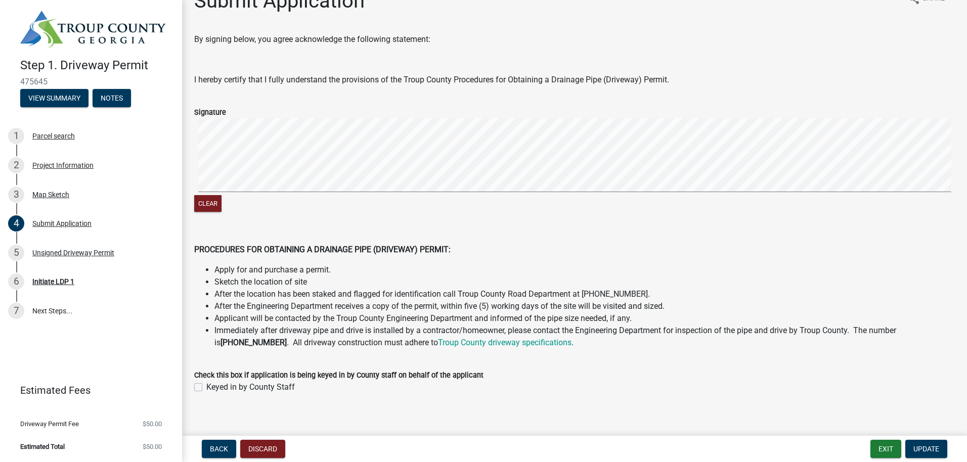
scroll to position [33, 0]
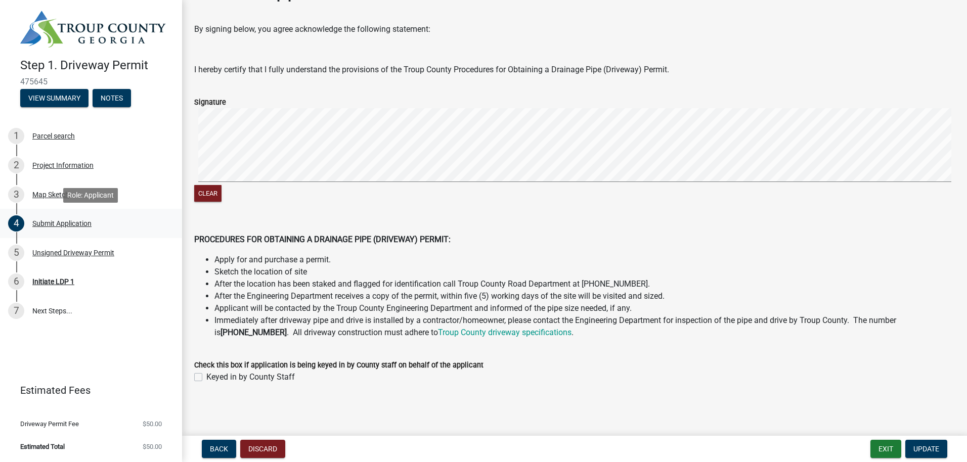
click at [68, 224] on div "Submit Application" at bounding box center [61, 223] width 59 height 7
click at [79, 251] on div "Unsigned Driveway Permit" at bounding box center [73, 252] width 82 height 7
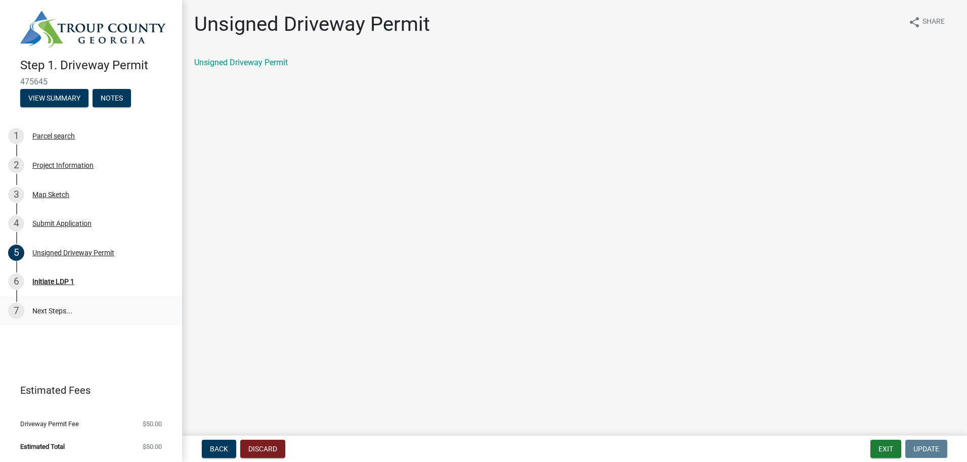
click at [55, 308] on link "7 Next Steps..." at bounding box center [91, 311] width 182 height 29
click at [63, 224] on div "Submit Application" at bounding box center [61, 223] width 59 height 7
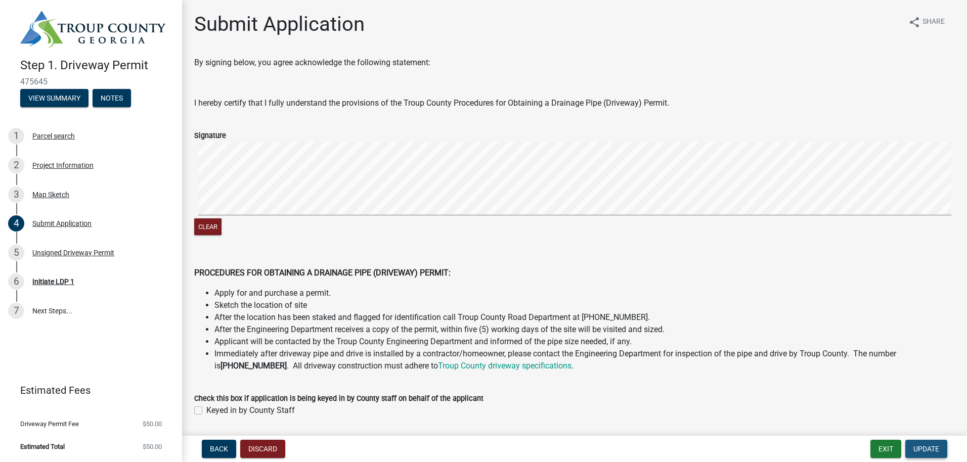
click at [928, 447] on span "Update" at bounding box center [927, 449] width 26 height 8
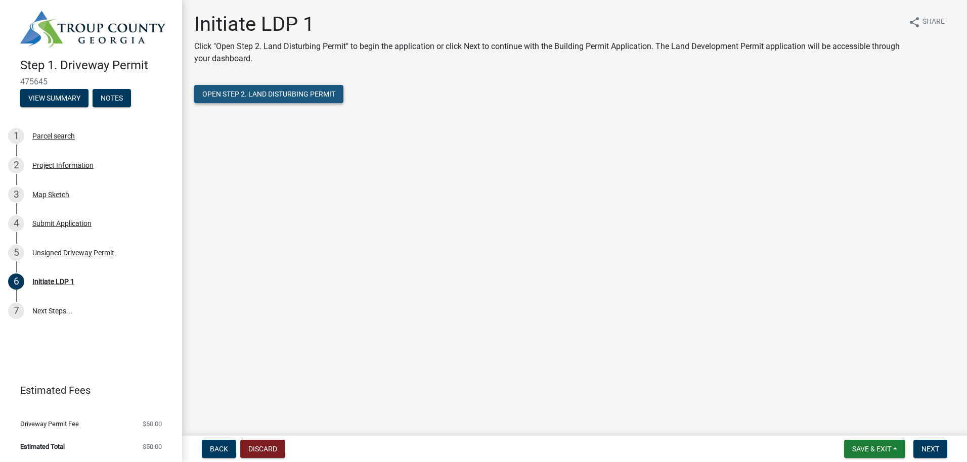
click at [294, 97] on span "Open Step 2. Land Disturbing Permit" at bounding box center [268, 94] width 133 height 8
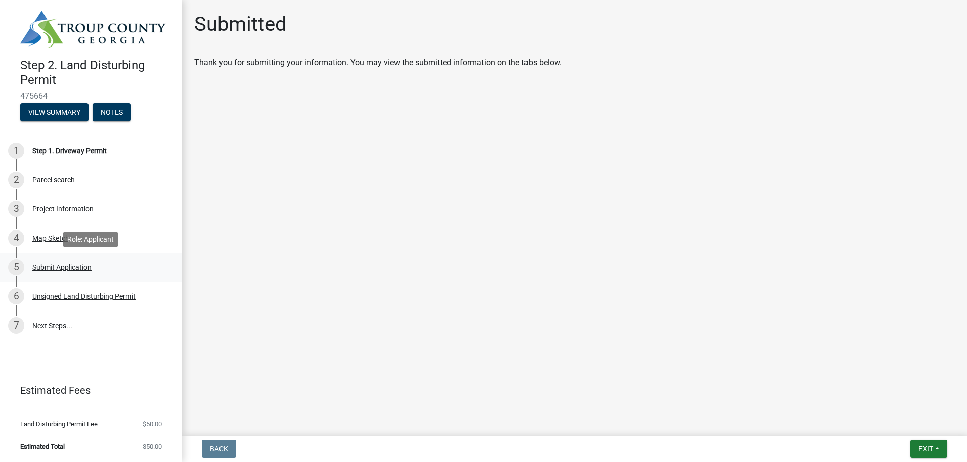
click at [65, 270] on div "Submit Application" at bounding box center [61, 267] width 59 height 7
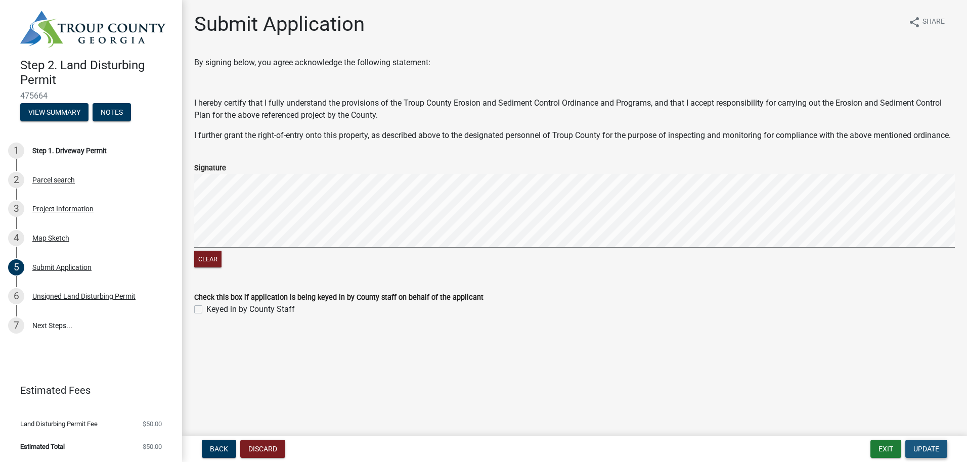
click at [917, 444] on button "Update" at bounding box center [927, 449] width 42 height 18
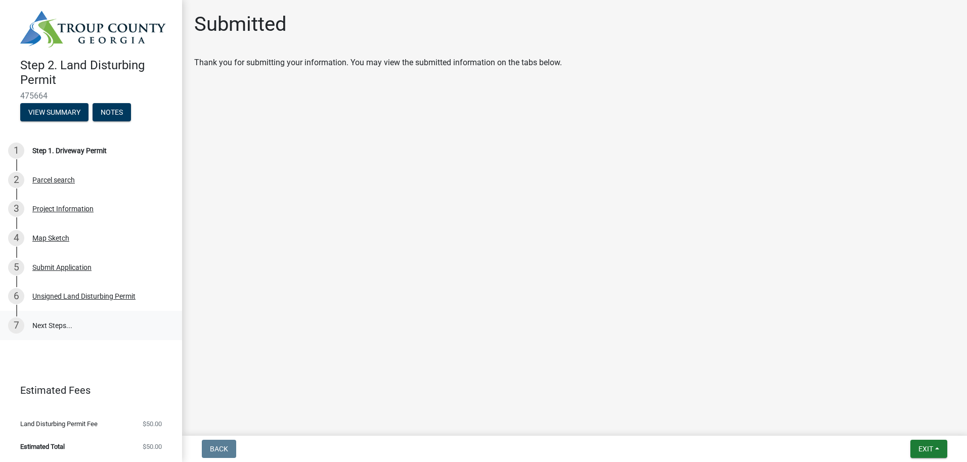
click at [72, 326] on link "7 Next Steps..." at bounding box center [91, 325] width 182 height 29
click at [50, 324] on link "7 Next Steps..." at bounding box center [91, 325] width 182 height 29
